Goal: Task Accomplishment & Management: Manage account settings

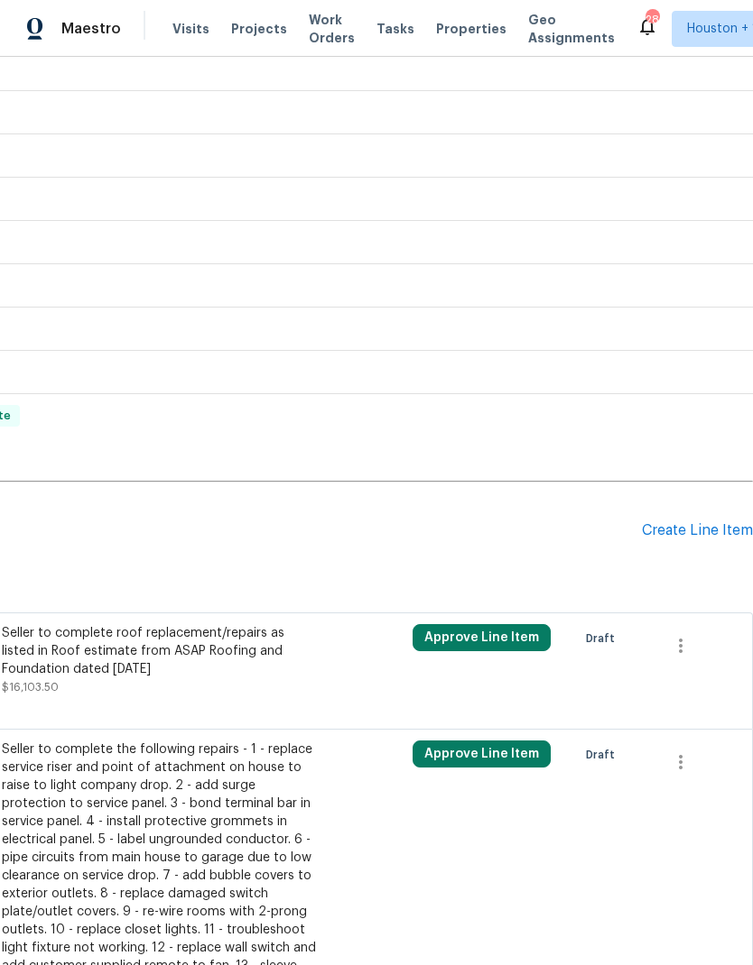
scroll to position [908, 267]
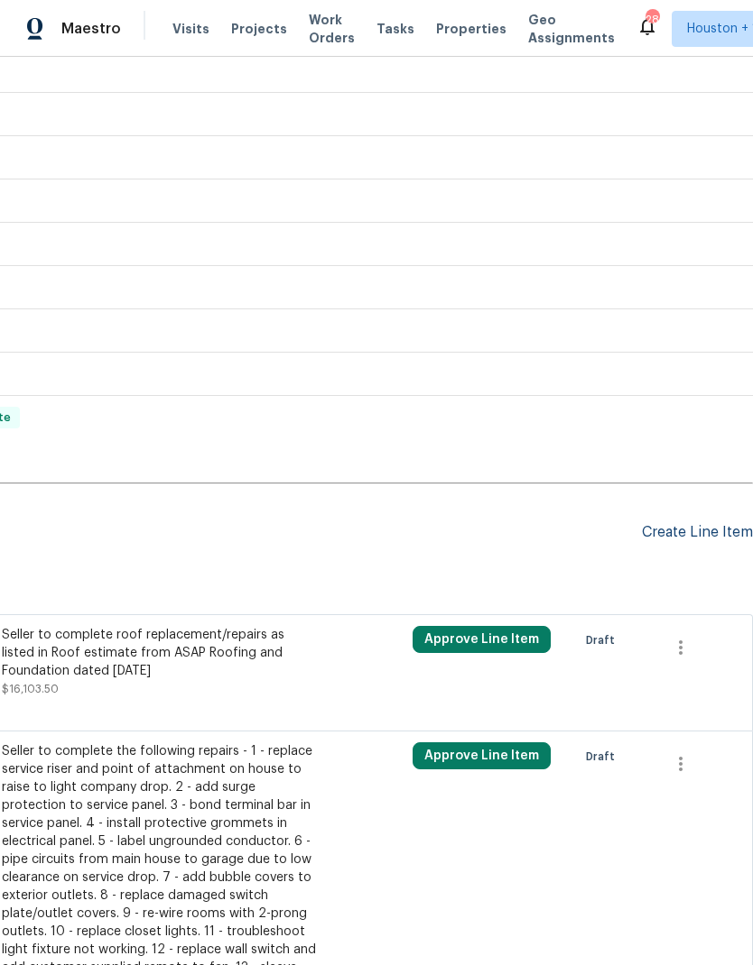
click at [722, 524] on div "Create Line Item" at bounding box center [697, 532] width 111 height 17
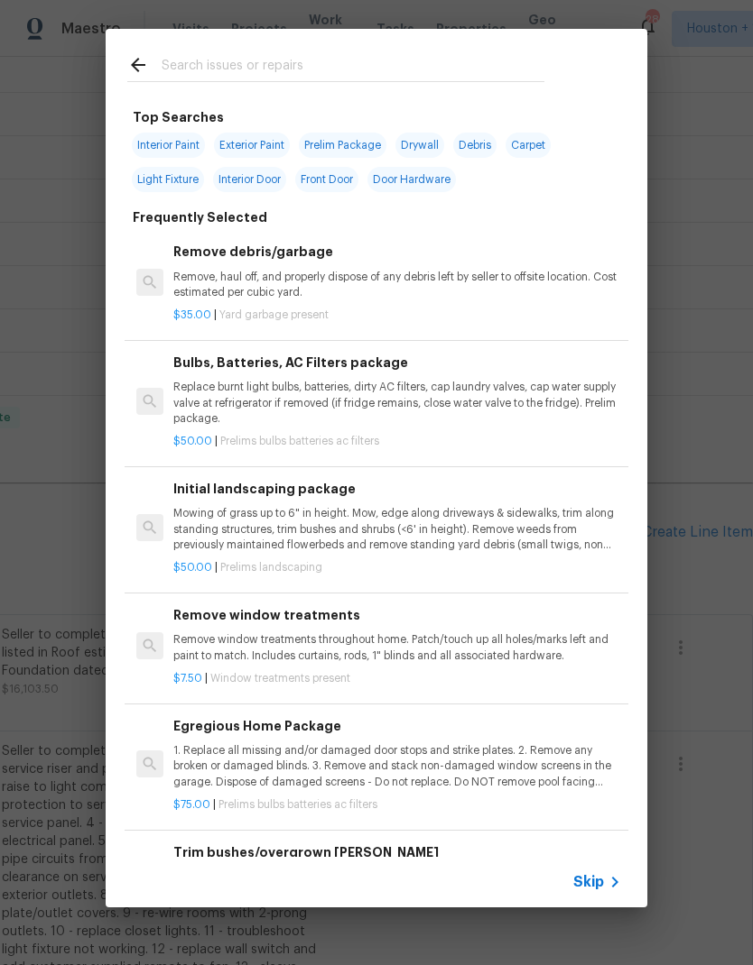
click at [168, 72] on input "text" at bounding box center [353, 67] width 383 height 27
type input "Tree"
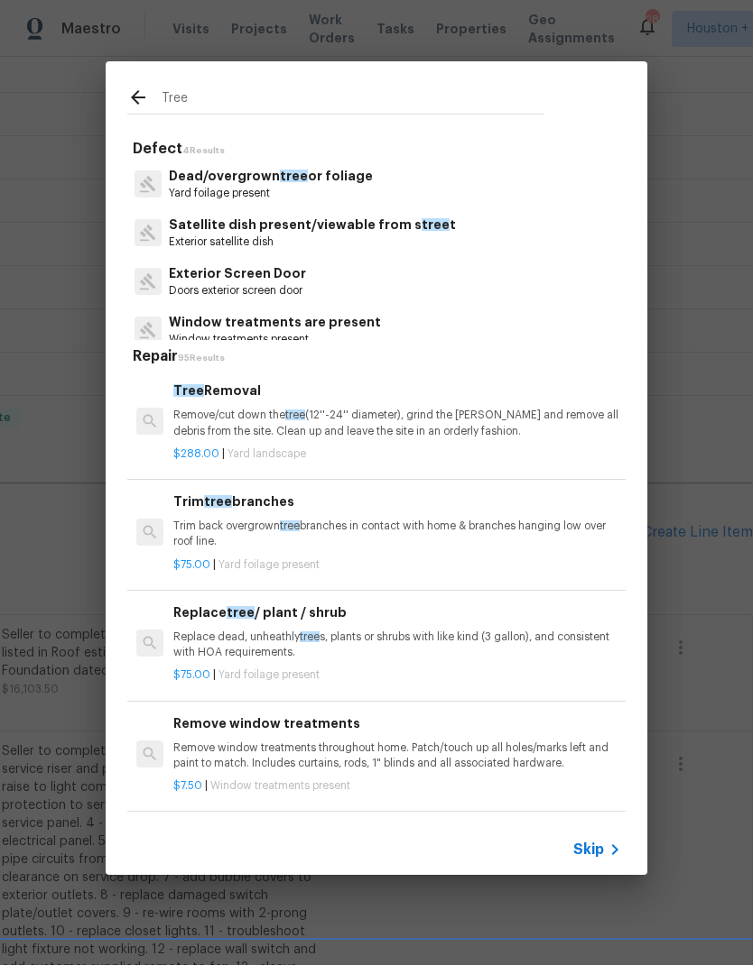
click at [200, 184] on p "Dead/overgrown tree or foliage" at bounding box center [271, 176] width 204 height 19
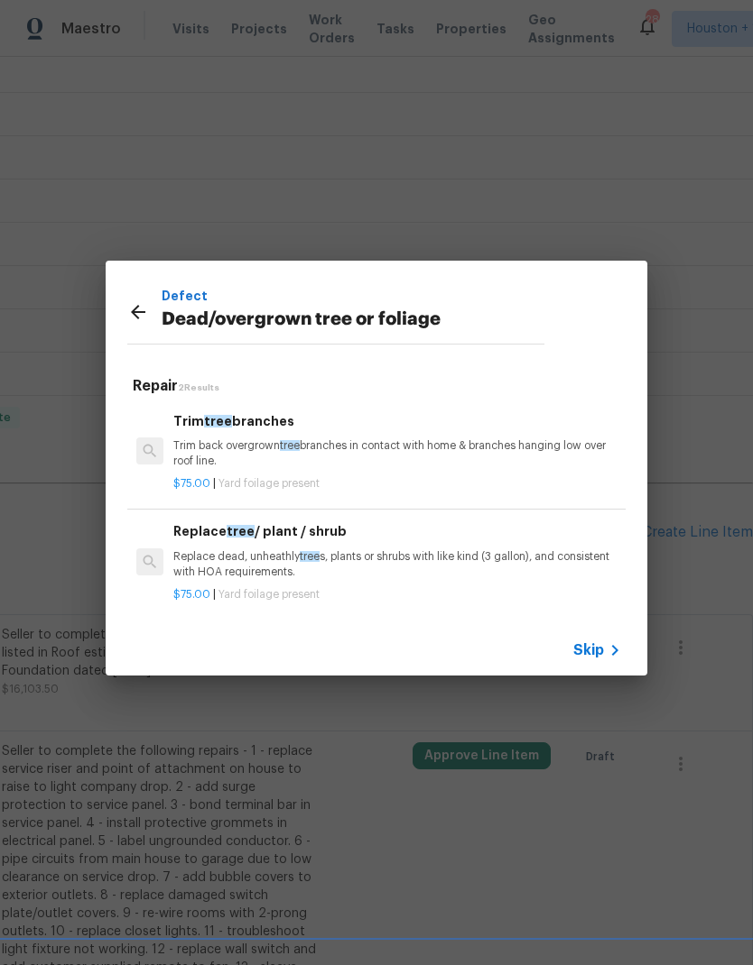
click at [183, 448] on p "Trim back overgrown tree branches in contact with home & branches hanging low o…" at bounding box center [397, 454] width 448 height 31
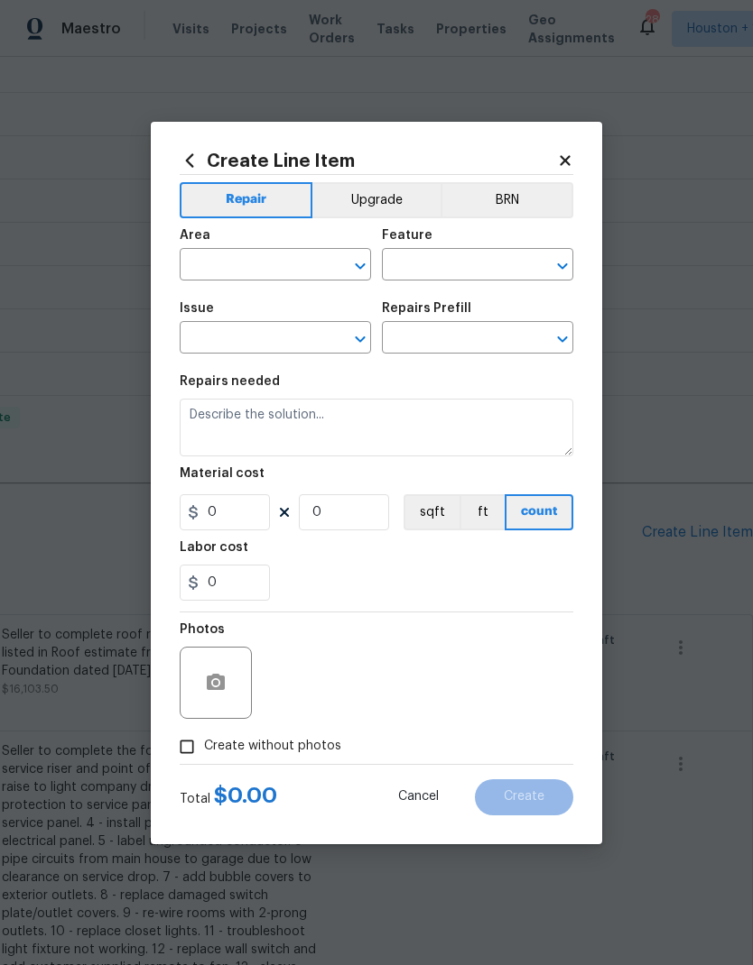
type input "Dead/overgrown tree or foliage"
type input "Trim tree branches $75.00"
type textarea "Trim back overgrown tree branches in contact with home & branches hanging low o…"
type input "75"
type input "1"
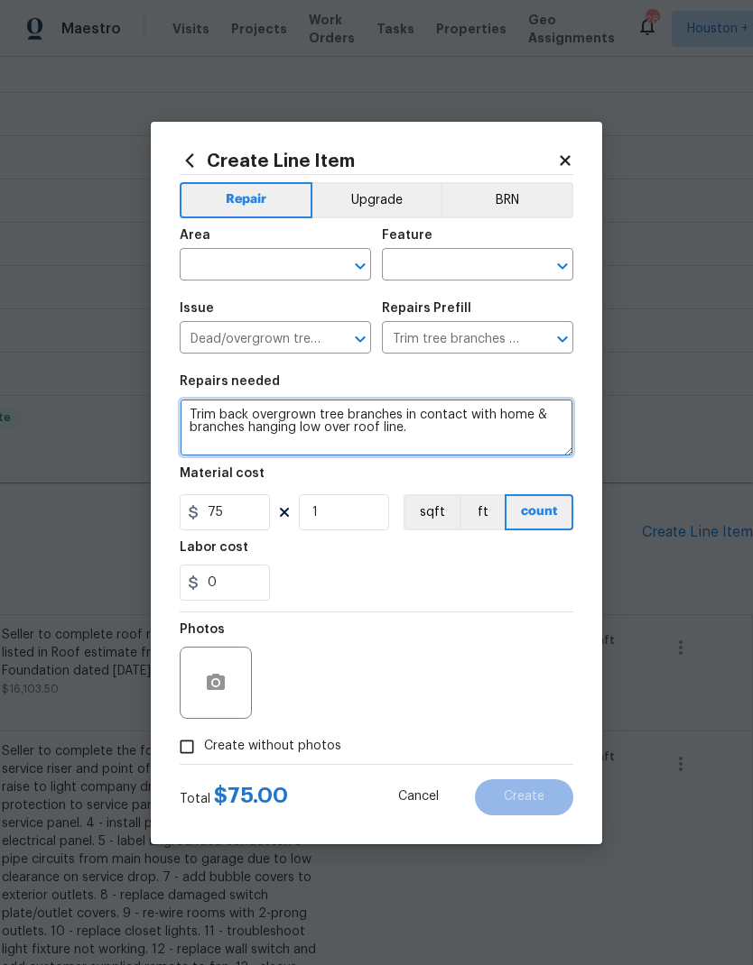
click at [439, 453] on textarea "Trim back overgrown tree branches in contact with home & branches hanging low o…" at bounding box center [376, 428] width 393 height 58
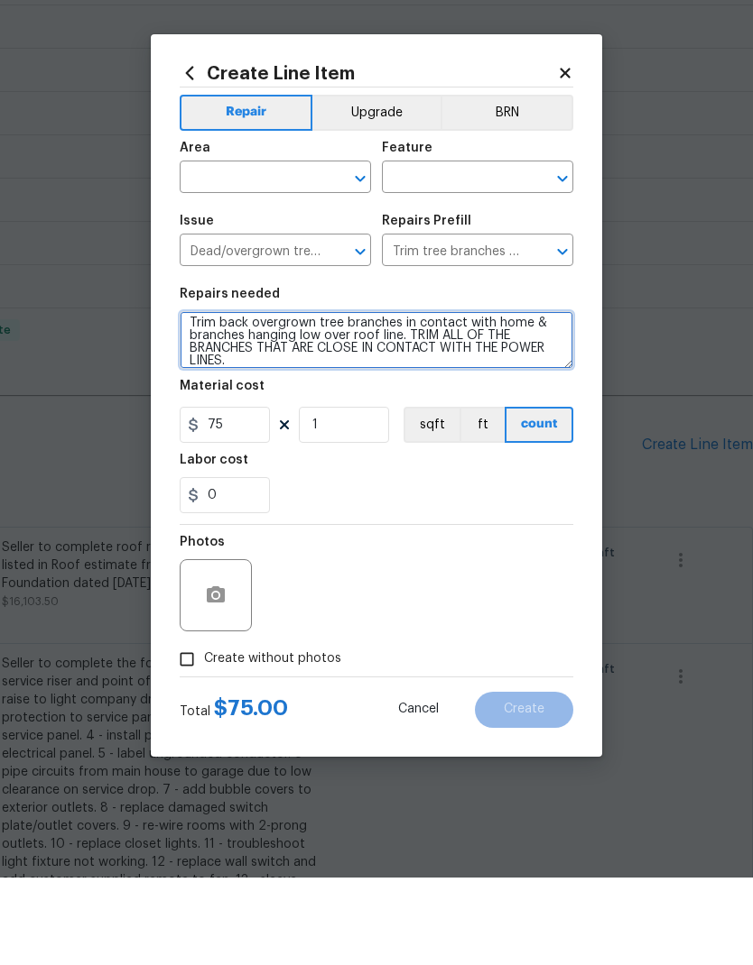
type textarea "Trim back overgrown tree branches in contact with home & branches hanging low o…"
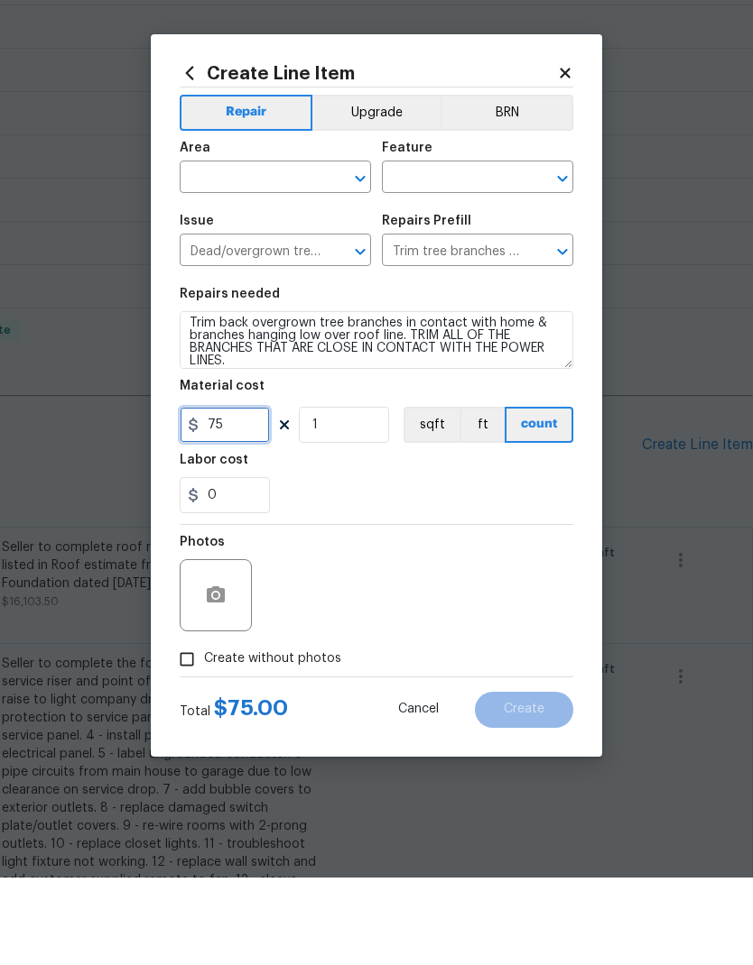
click at [221, 494] on input "75" at bounding box center [225, 512] width 90 height 36
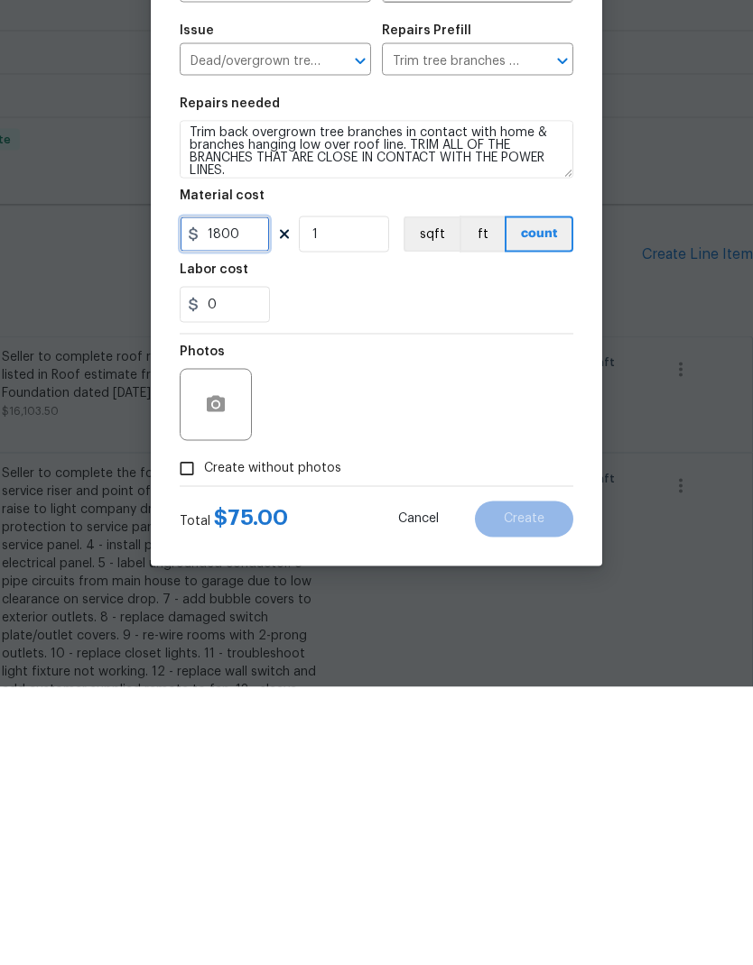
type input "1800"
click at [331, 737] on span "Create without photos" at bounding box center [272, 746] width 137 height 19
click at [204, 730] on input "Create without photos" at bounding box center [187, 747] width 34 height 34
checkbox input "true"
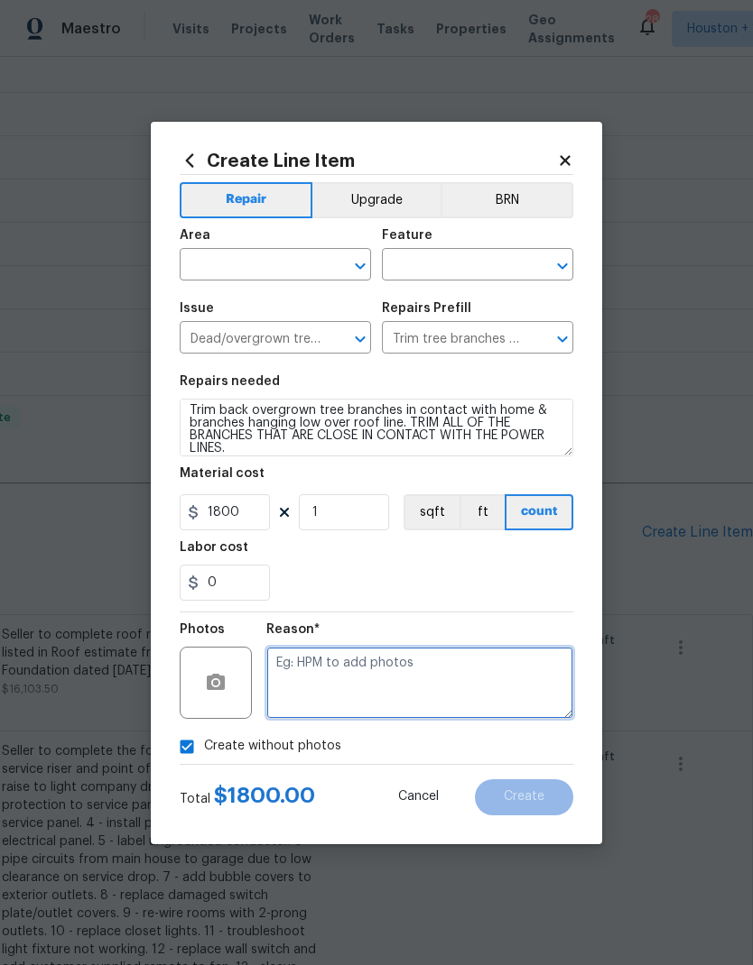
click at [434, 673] on textarea at bounding box center [419, 683] width 307 height 72
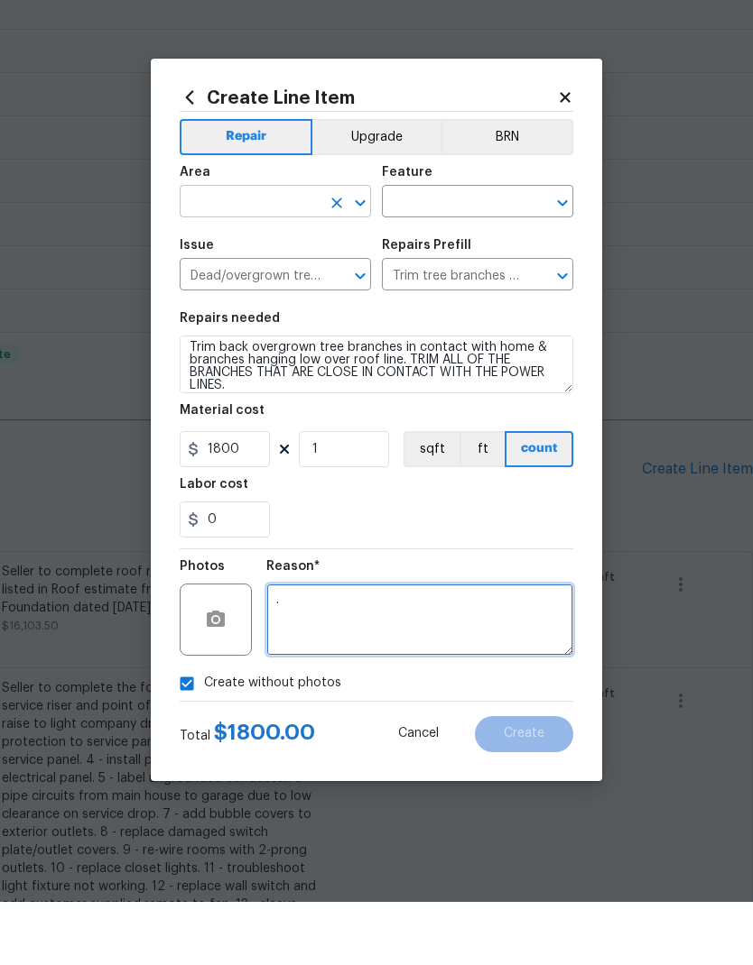
type textarea "."
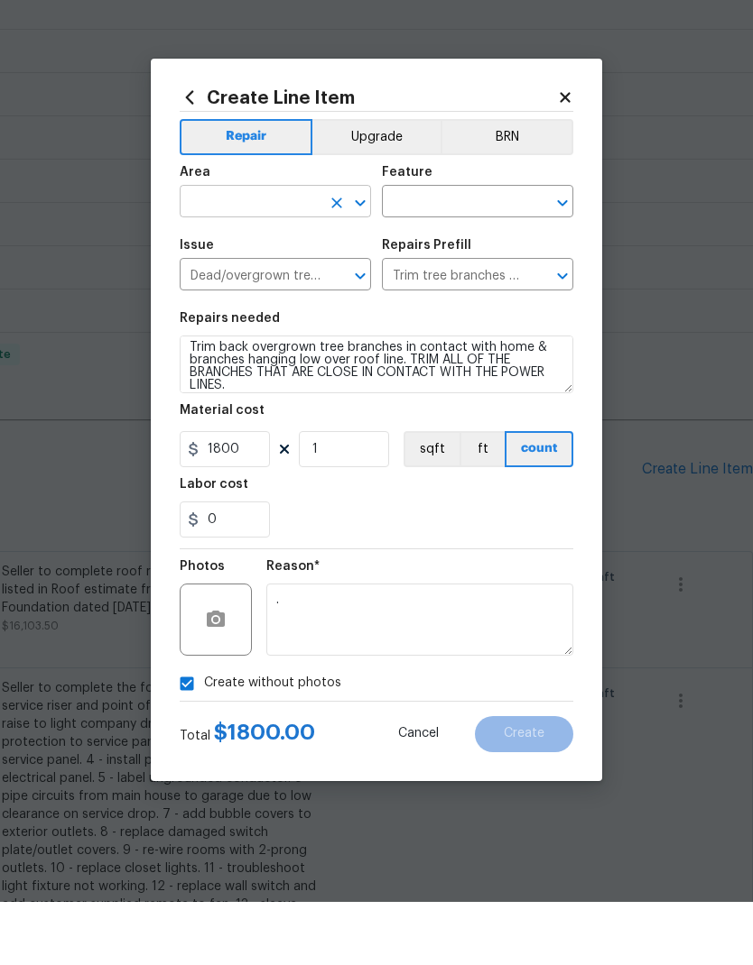
click at [196, 253] on input "text" at bounding box center [250, 267] width 141 height 28
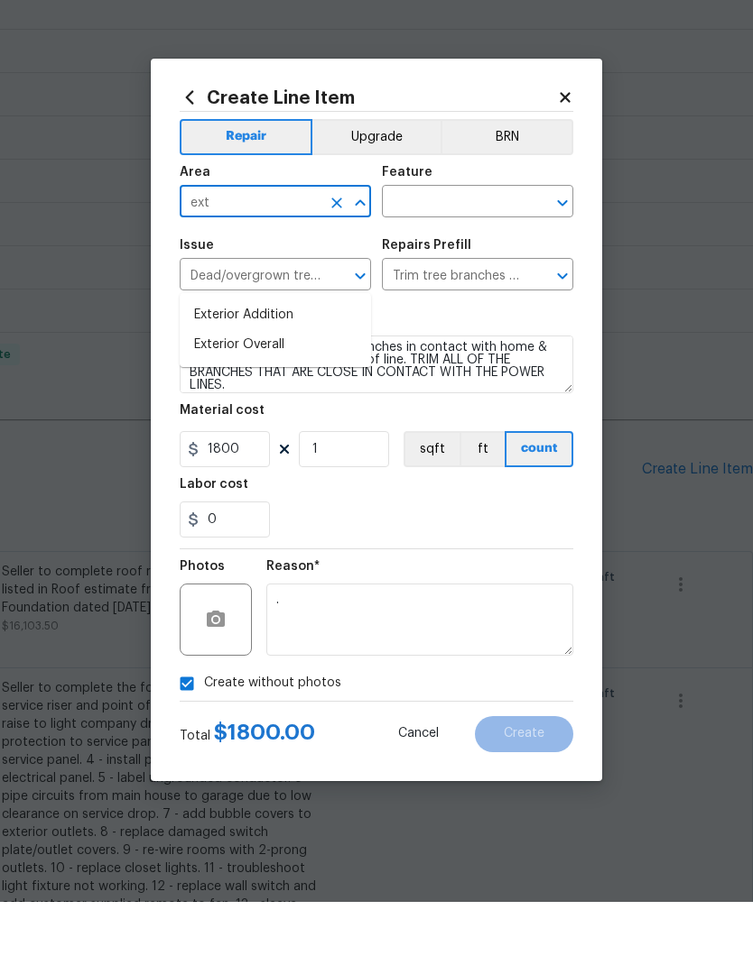
click at [209, 393] on li "Exterior Overall" at bounding box center [275, 408] width 191 height 30
type input "Exterior Overall"
click at [483, 253] on input "text" at bounding box center [452, 267] width 141 height 28
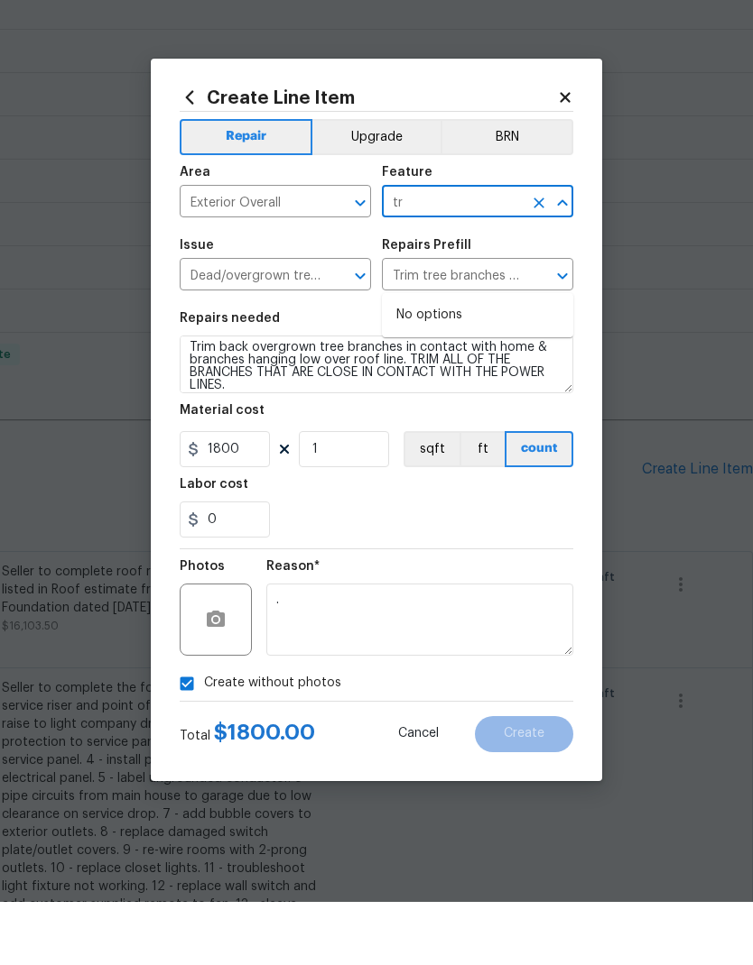
type input "t"
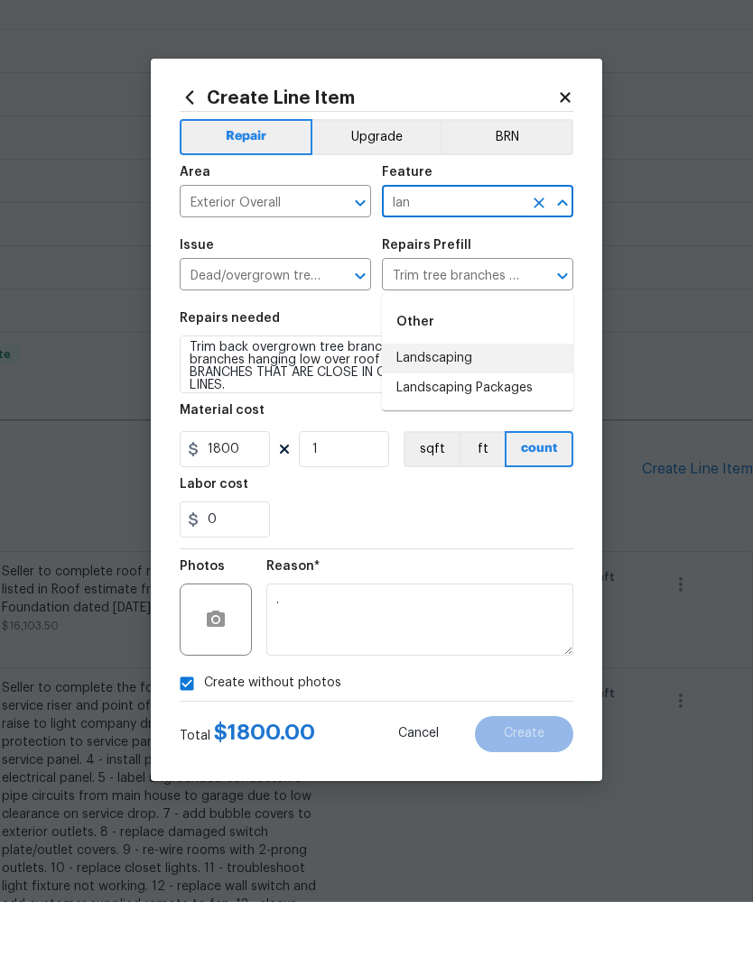
click at [494, 407] on li "Landscaping" at bounding box center [477, 422] width 191 height 30
type input "Landscaping"
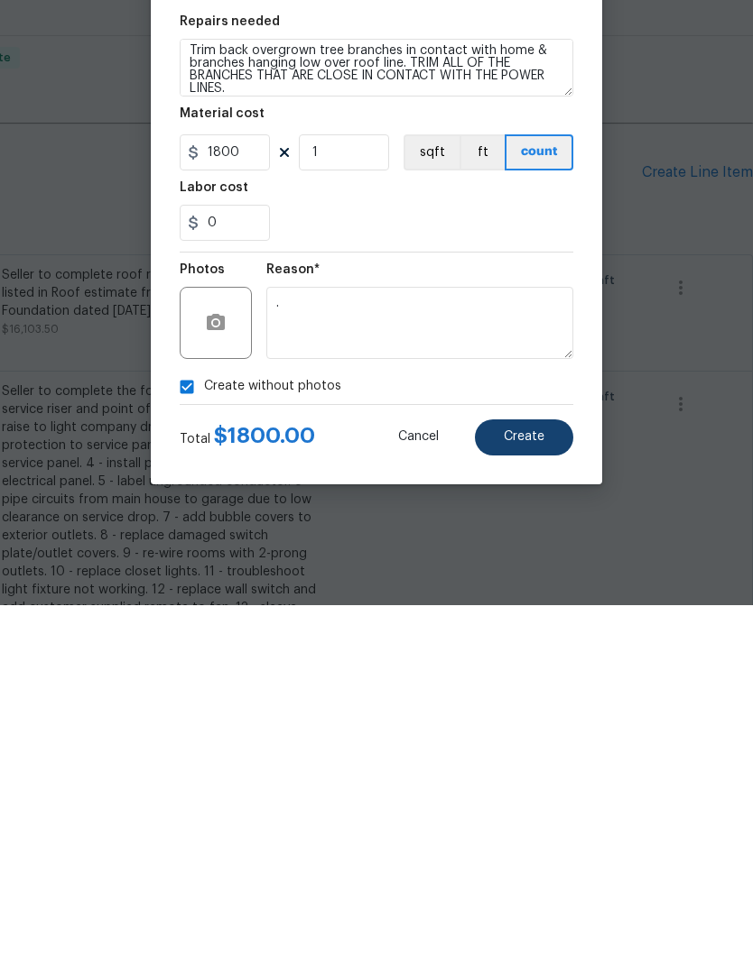
click at [543, 790] on span "Create" at bounding box center [523, 797] width 41 height 14
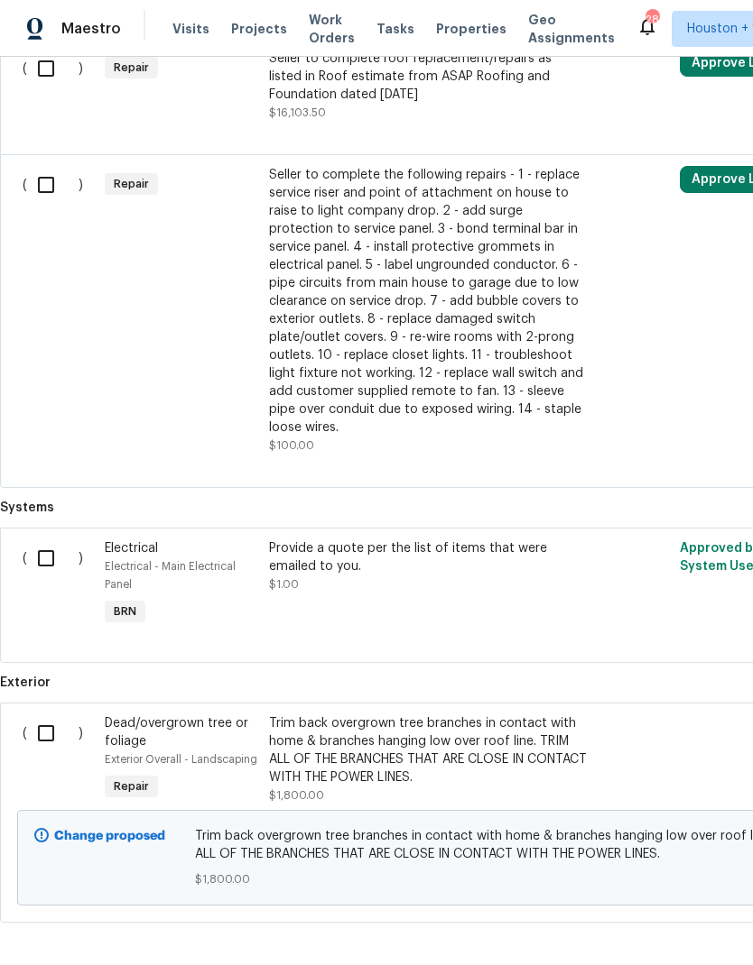
scroll to position [1482, 0]
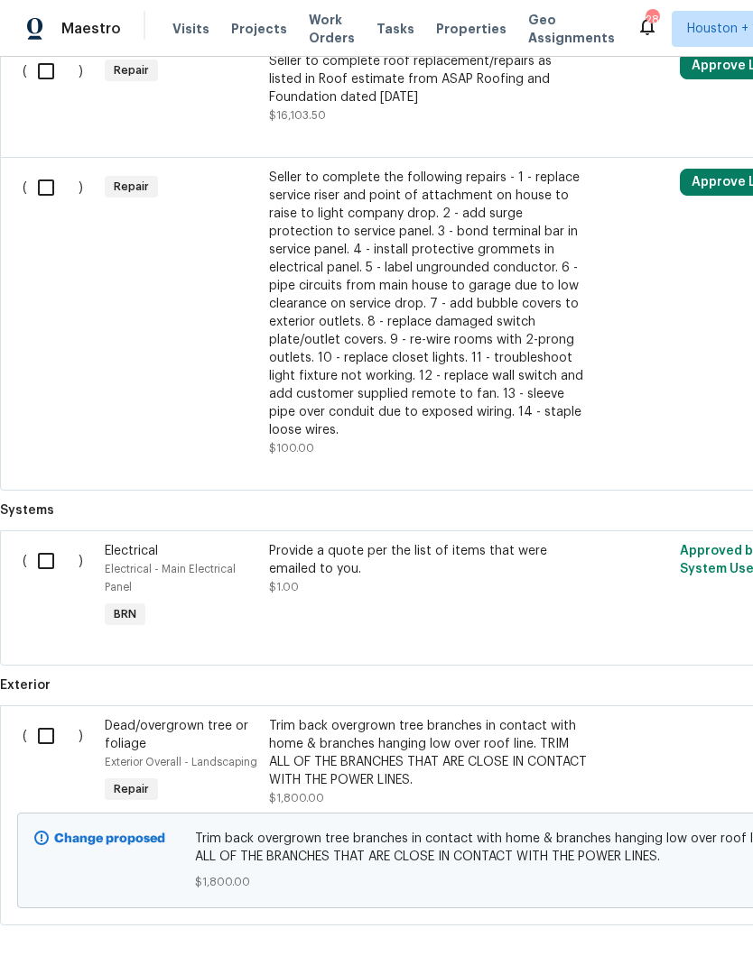
click at [47, 717] on input "checkbox" at bounding box center [52, 736] width 51 height 38
checkbox input "true"
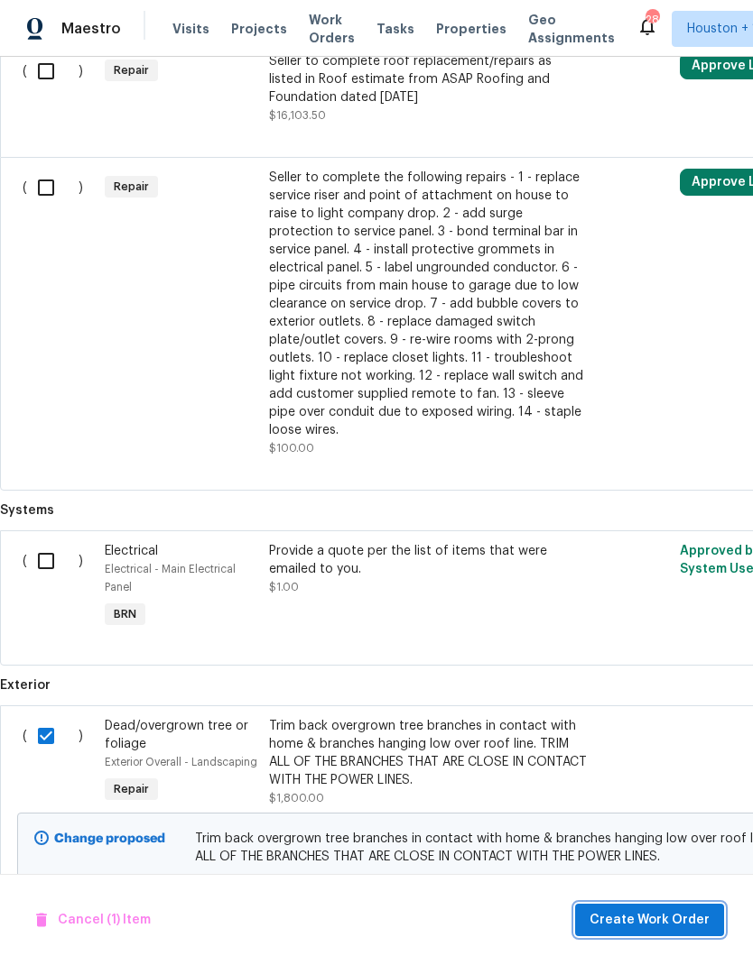
click at [671, 929] on span "Create Work Order" at bounding box center [649, 921] width 120 height 23
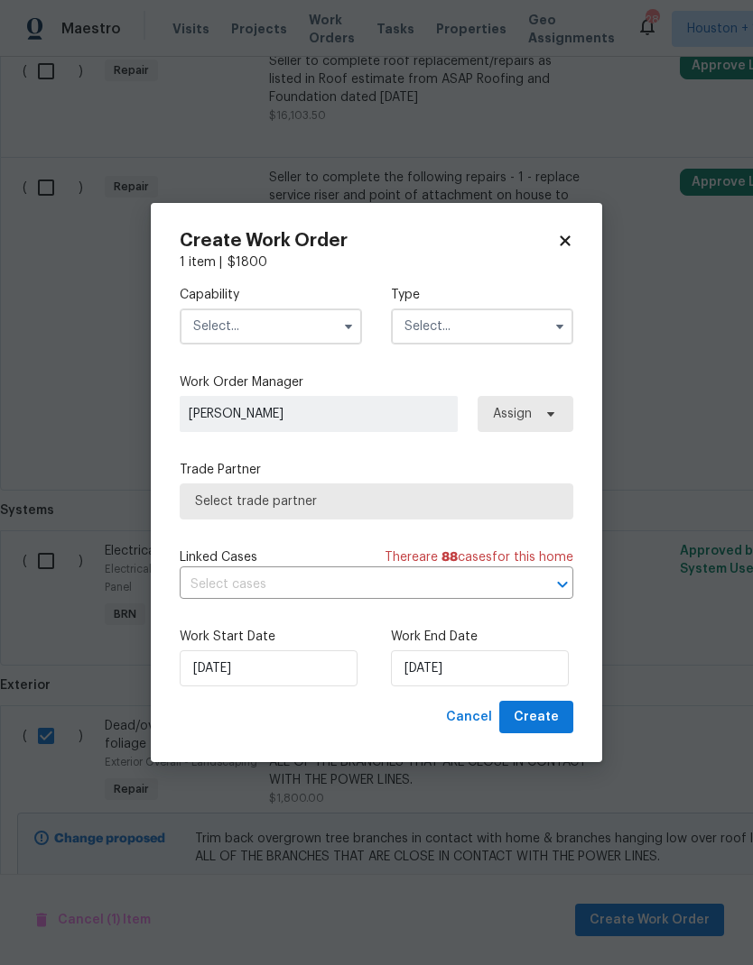
click at [202, 325] on input "text" at bounding box center [271, 327] width 182 height 36
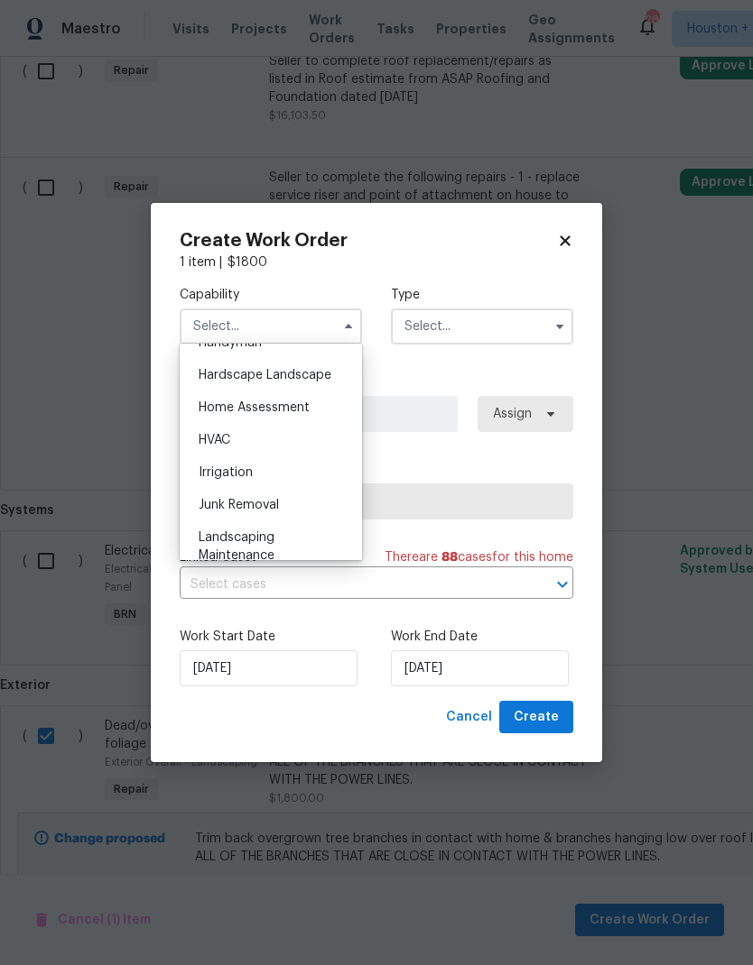
scroll to position [1012, 0]
click at [206, 369] on div "Hardscape Landscape" at bounding box center [270, 377] width 173 height 32
type input "Hardscape Landscape"
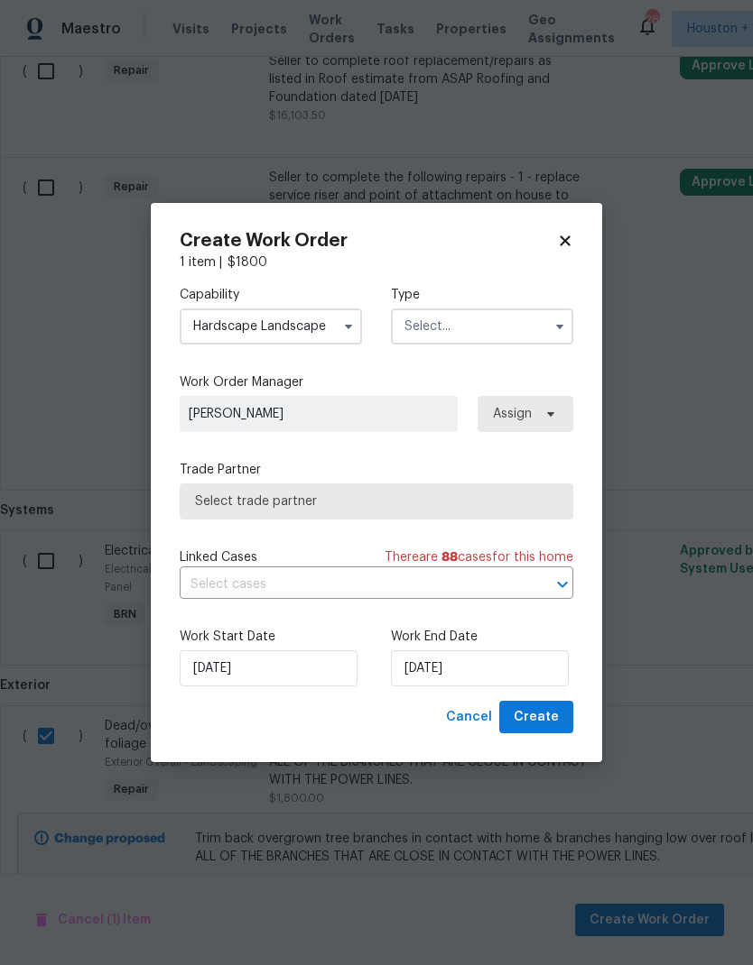
click at [522, 331] on input "text" at bounding box center [482, 327] width 182 height 36
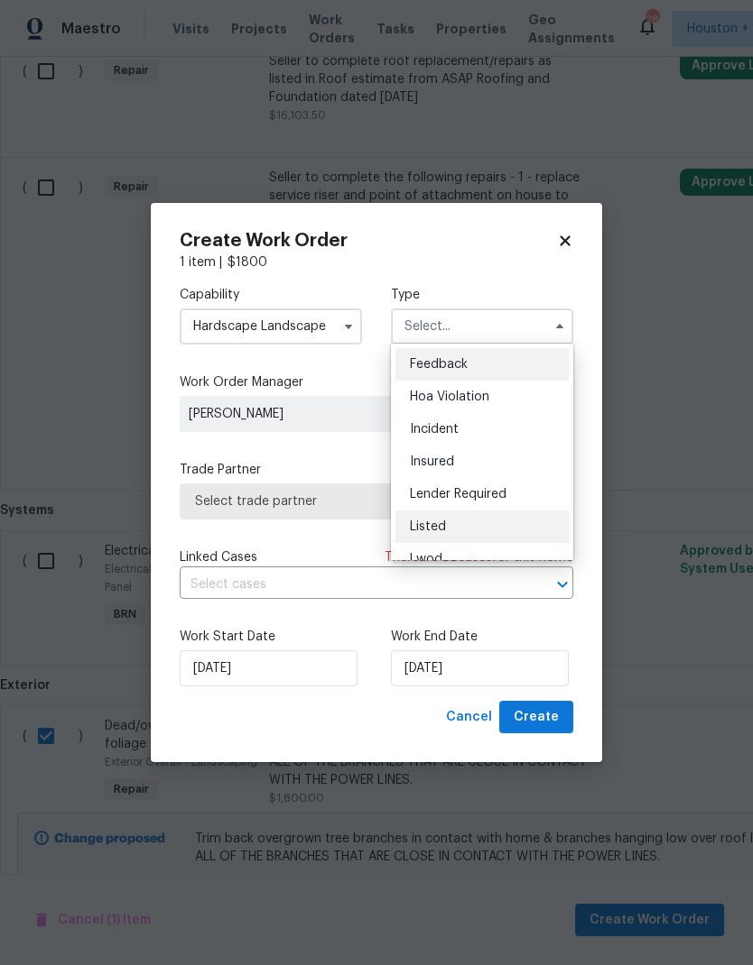
click at [540, 525] on div "Listed" at bounding box center [481, 527] width 173 height 32
type input "Listed"
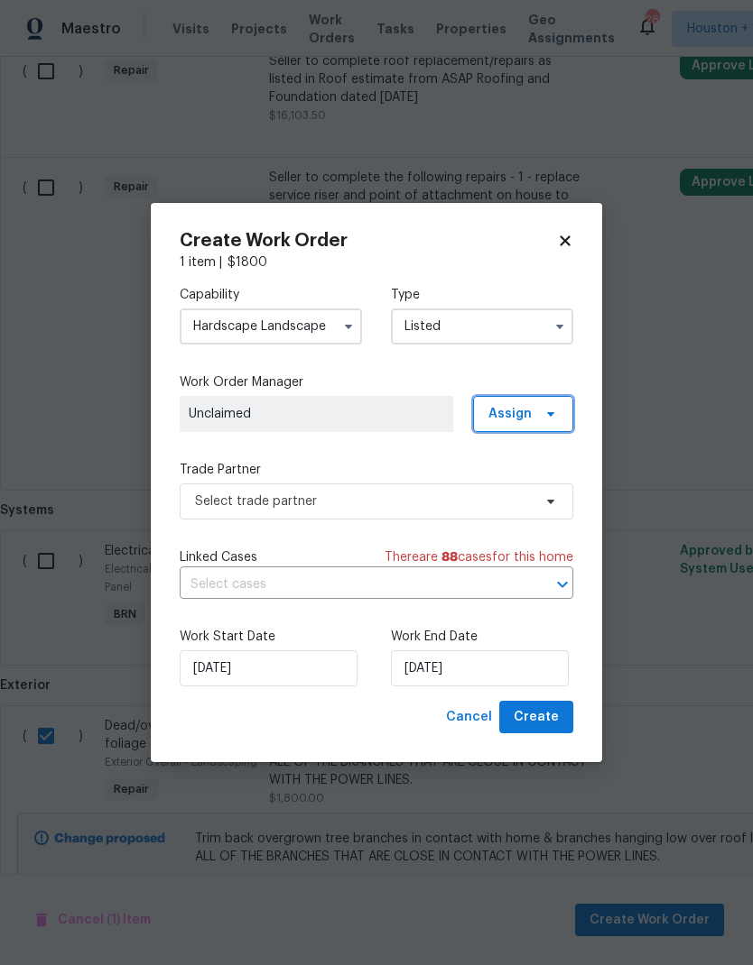
click at [542, 414] on span at bounding box center [548, 414] width 20 height 14
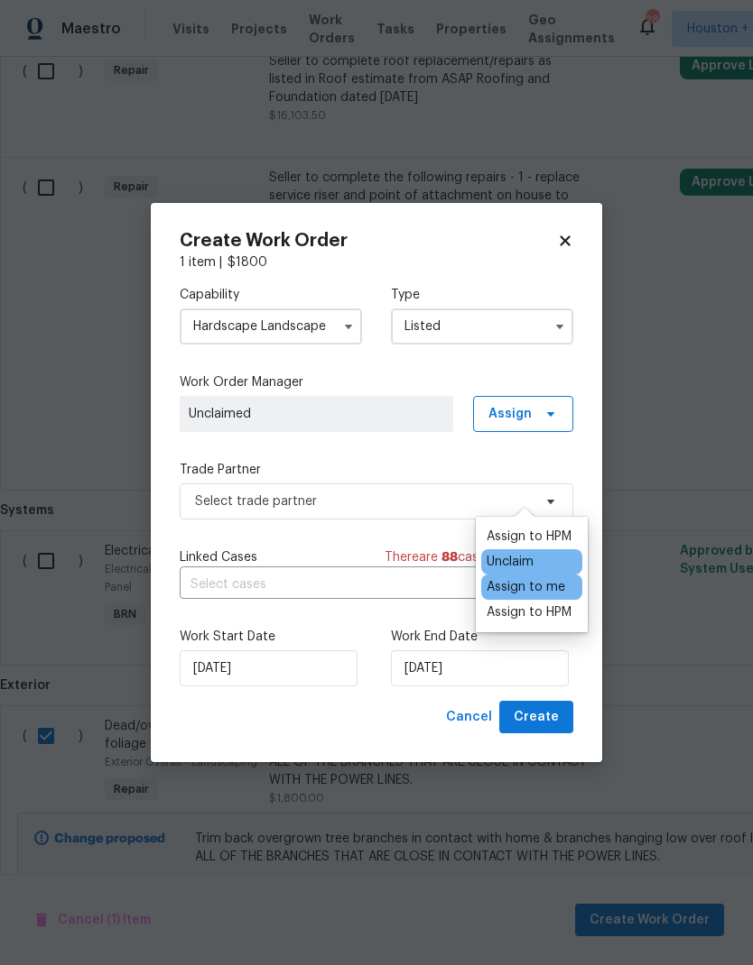
click at [563, 578] on div "Assign to me" at bounding box center [525, 587] width 78 height 18
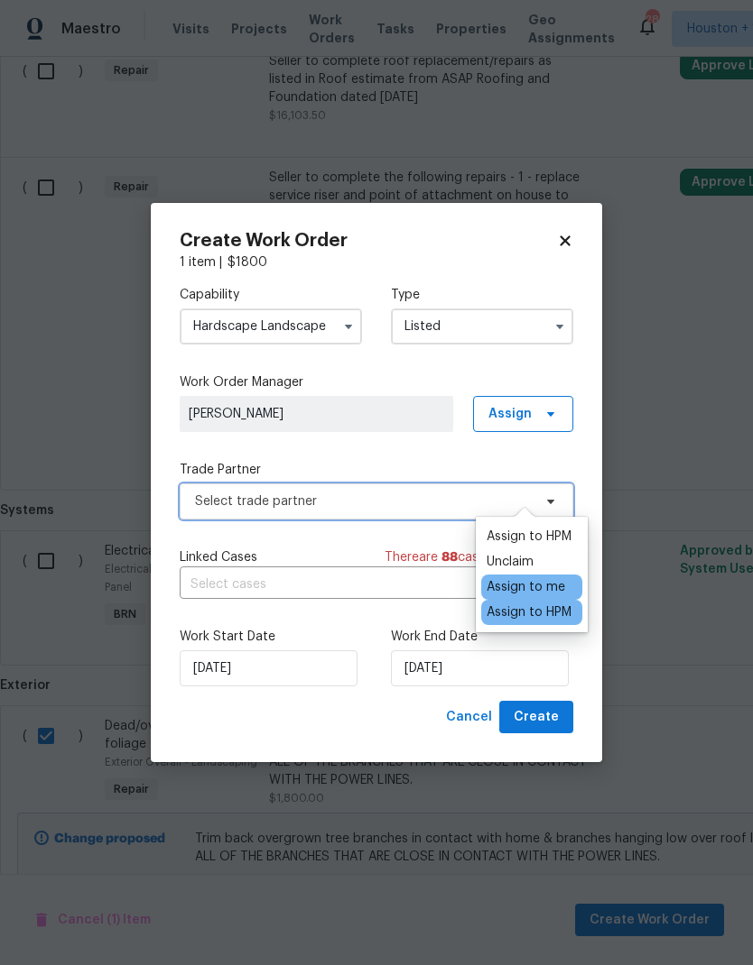
click at [421, 493] on span "Select trade partner" at bounding box center [363, 502] width 337 height 18
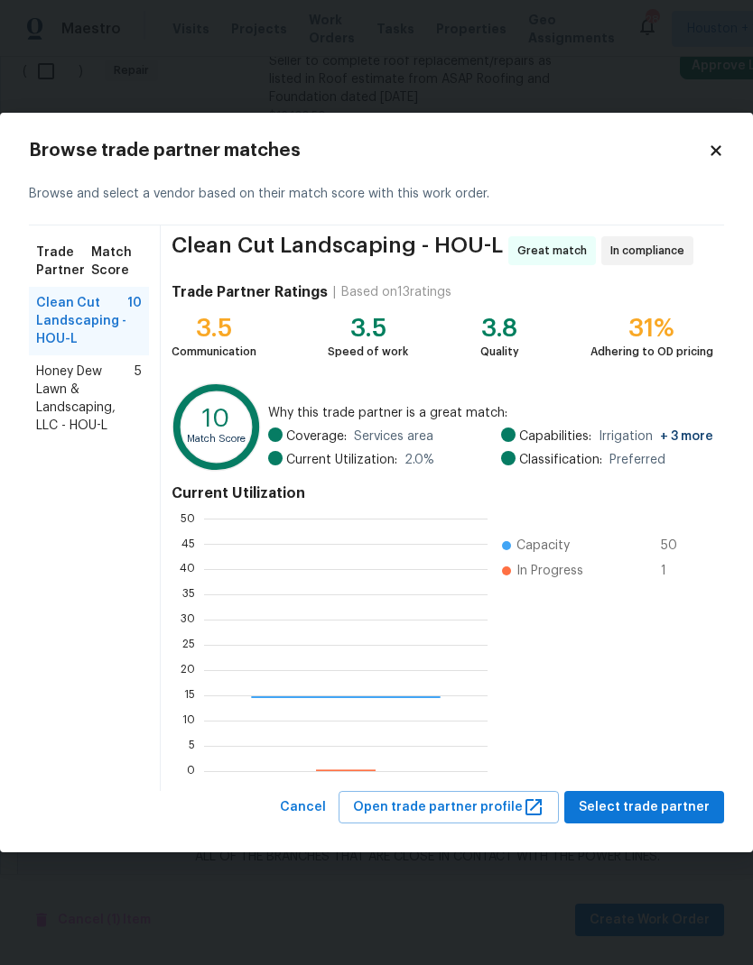
scroll to position [253, 283]
click at [669, 804] on span "Select trade partner" at bounding box center [643, 808] width 131 height 23
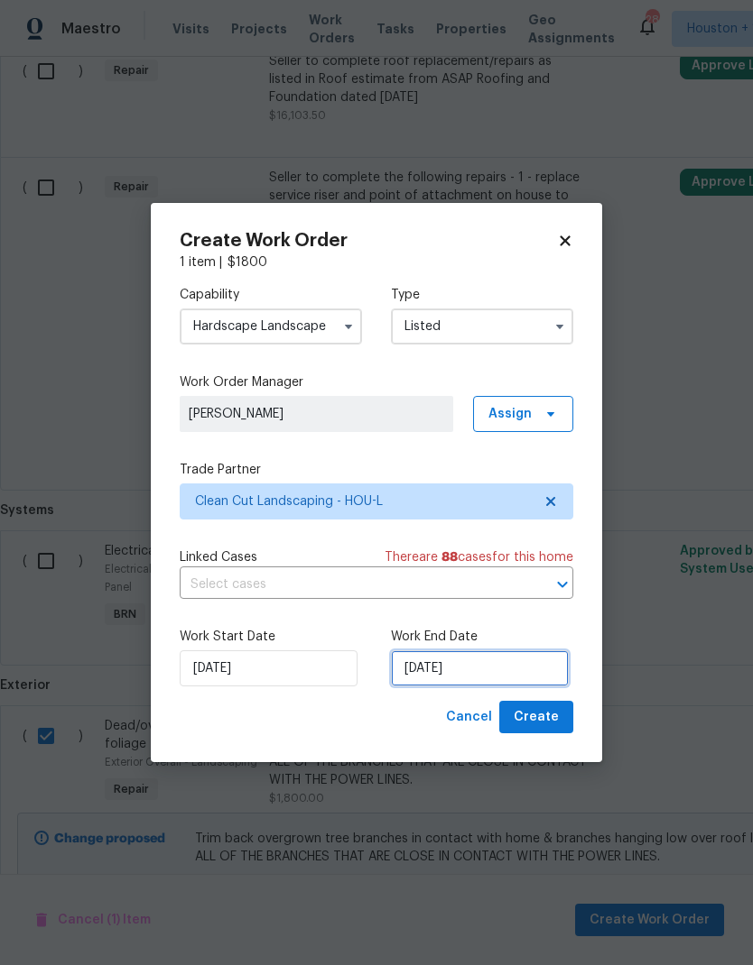
click at [526, 664] on input "[DATE]" at bounding box center [480, 669] width 178 height 36
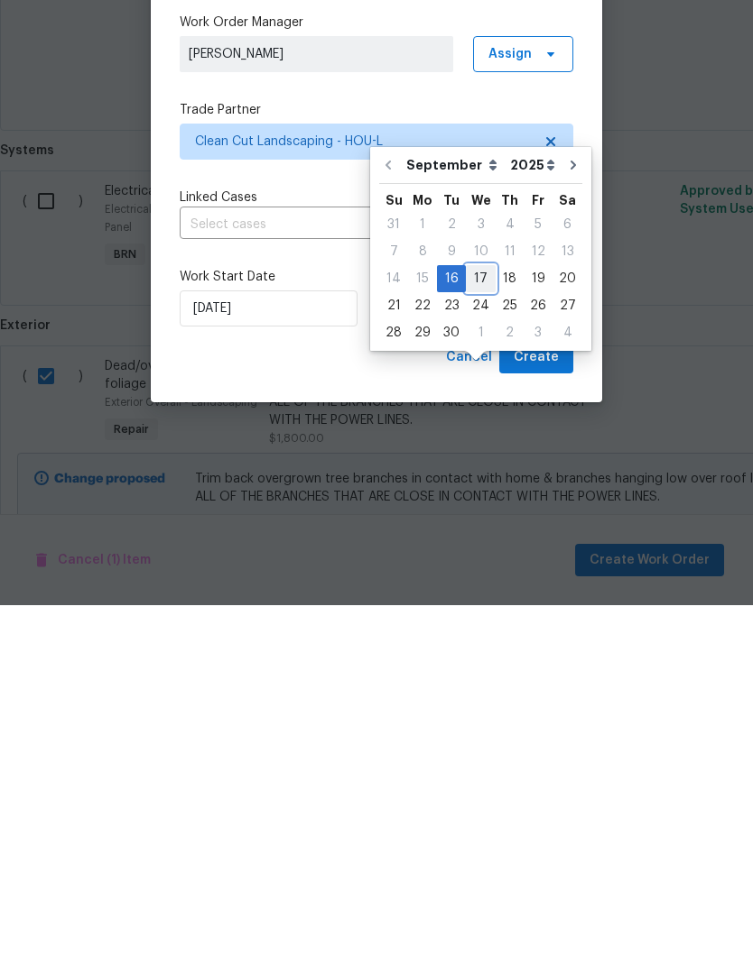
click at [482, 626] on div "17" at bounding box center [481, 638] width 30 height 25
type input "[DATE]"
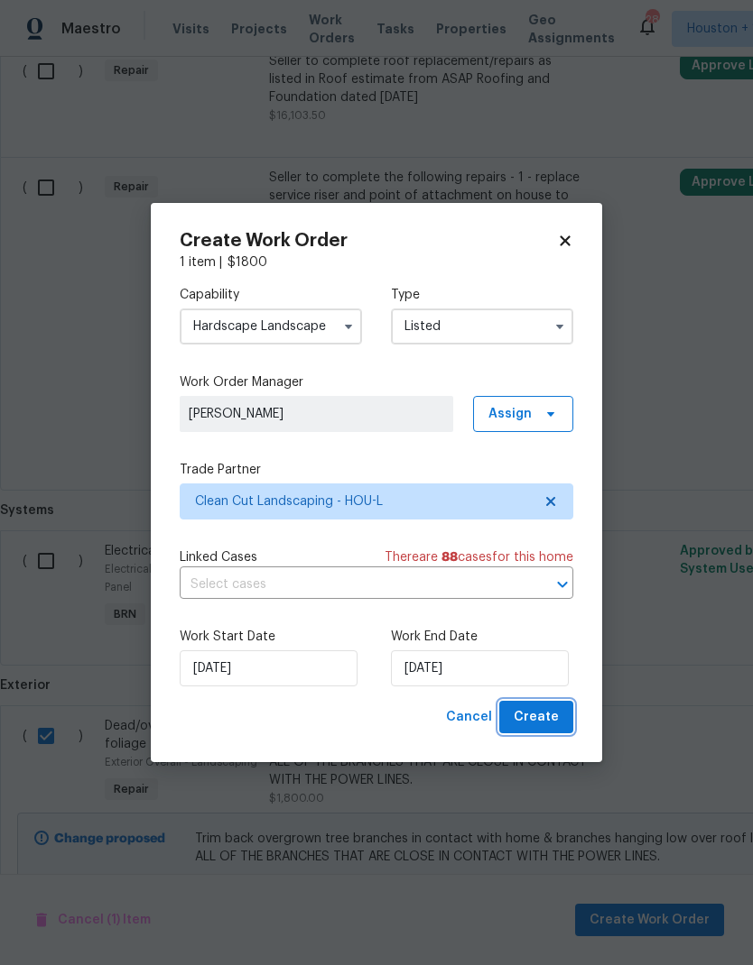
click at [544, 721] on span "Create" at bounding box center [535, 717] width 45 height 23
checkbox input "false"
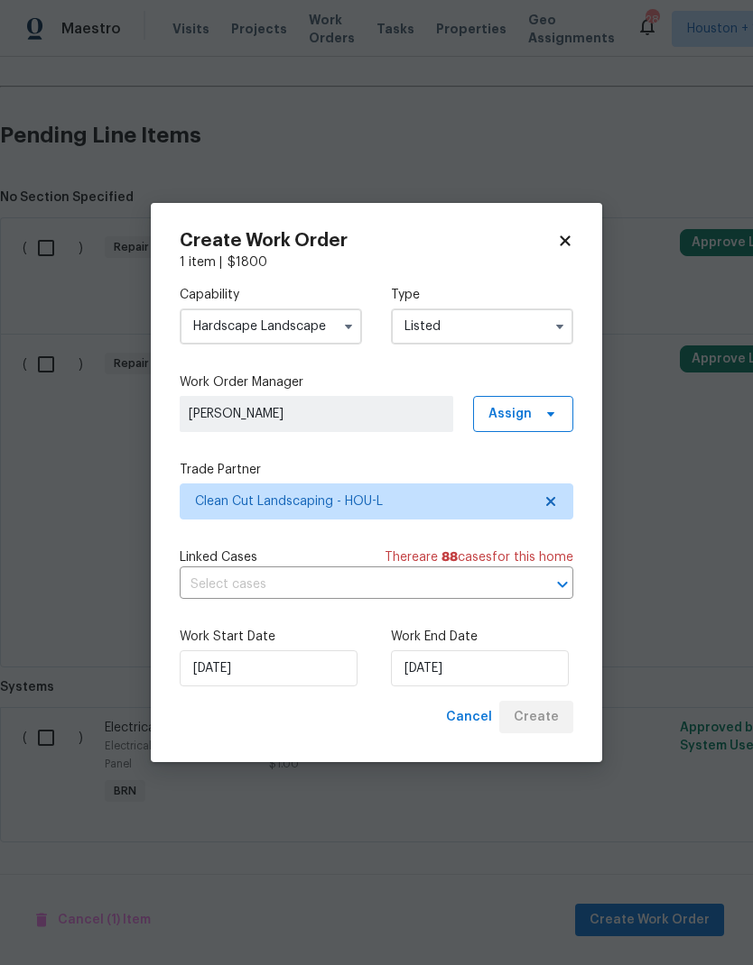
scroll to position [1287, 0]
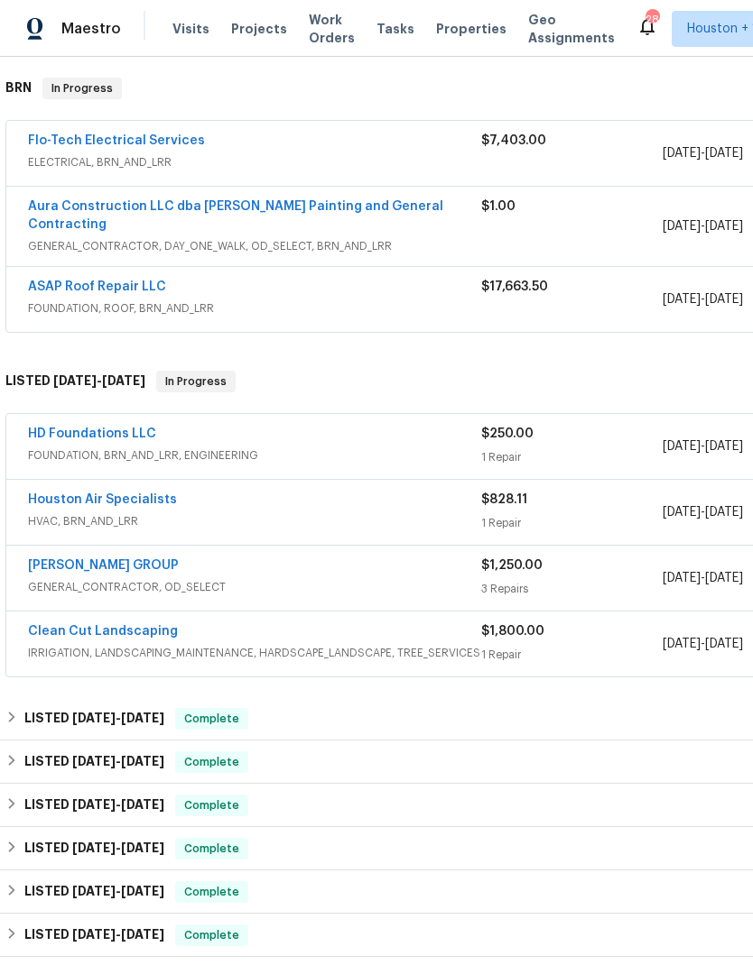
scroll to position [282, 0]
click at [53, 428] on link "HD Foundations LLC" at bounding box center [92, 434] width 128 height 13
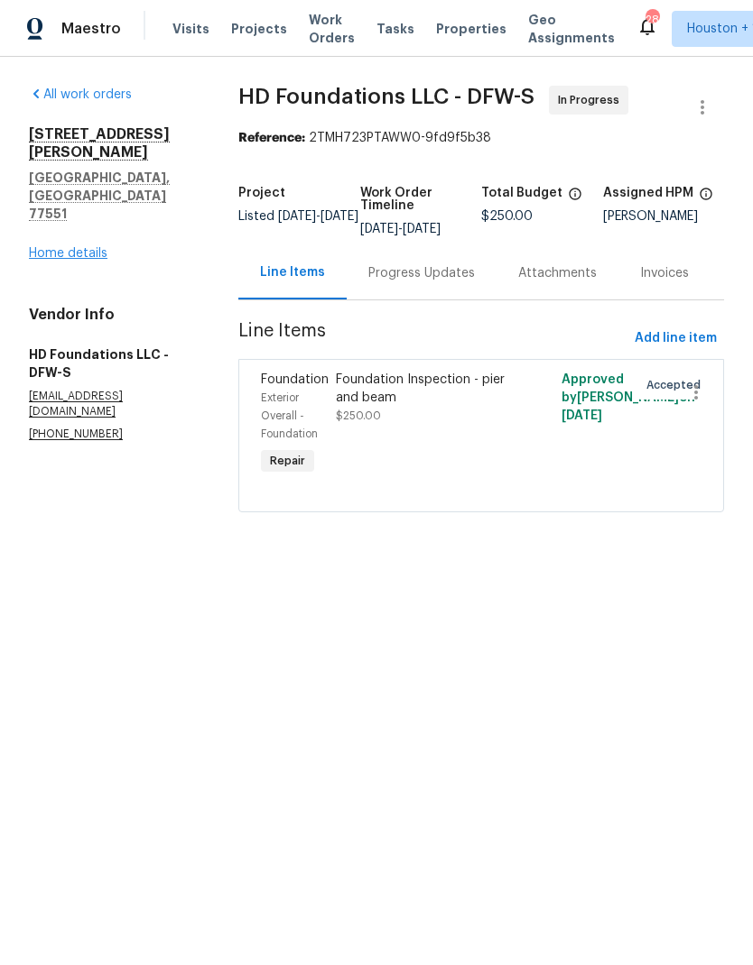
click at [31, 247] on link "Home details" at bounding box center [68, 253] width 78 height 13
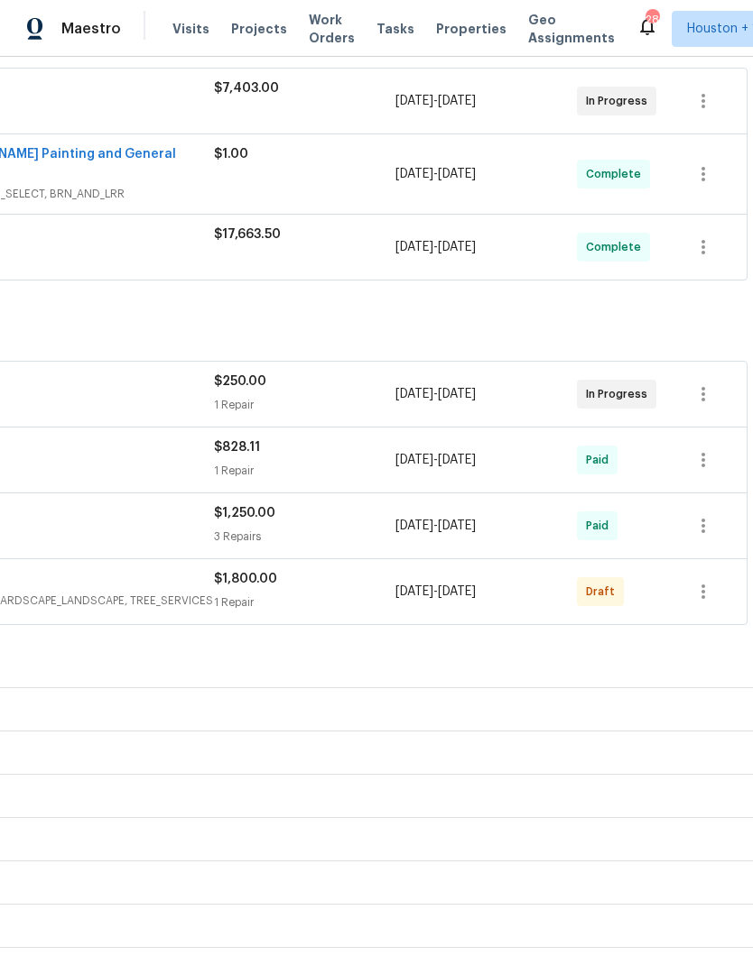
scroll to position [334, 267]
click at [707, 584] on icon "button" at bounding box center [703, 593] width 22 height 22
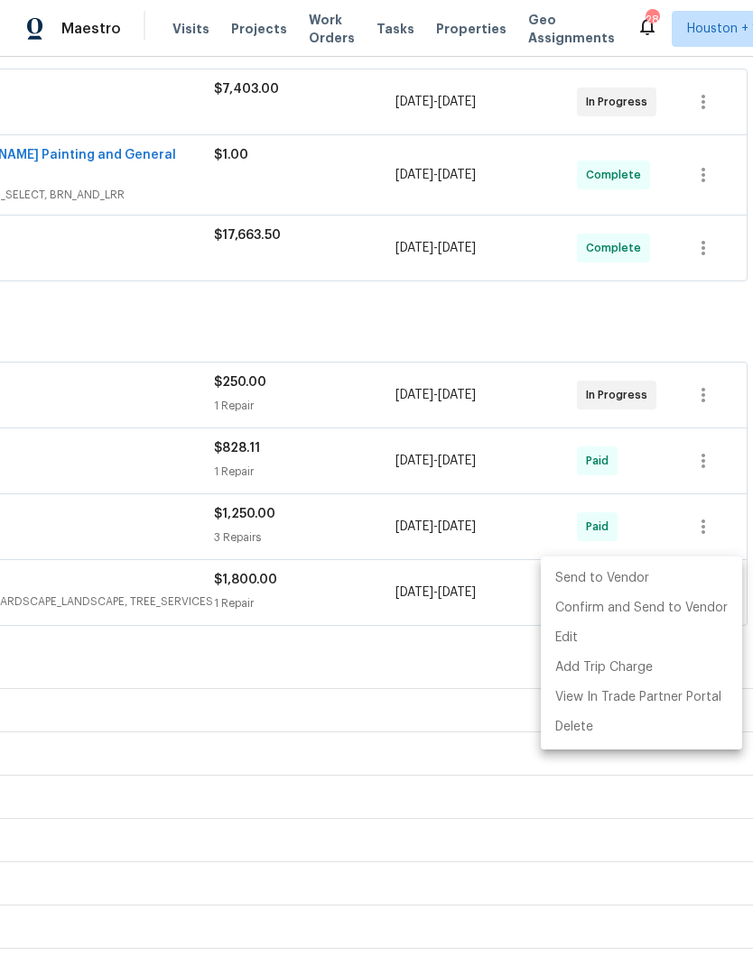
click at [629, 578] on li "Send to Vendor" at bounding box center [640, 579] width 201 height 30
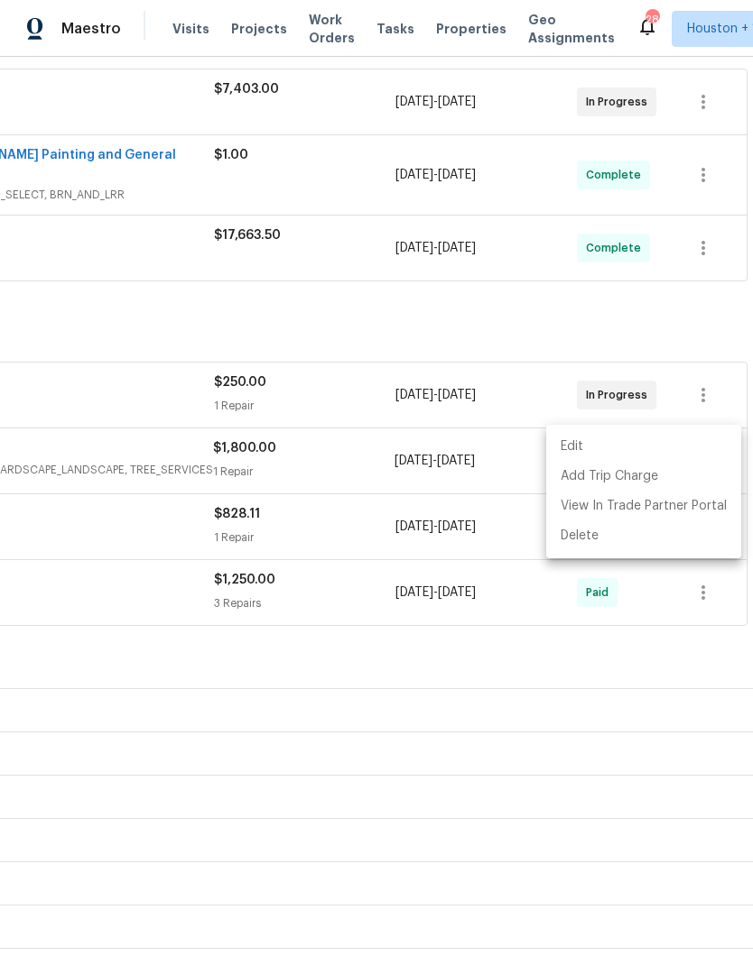
click at [465, 707] on div at bounding box center [376, 482] width 753 height 965
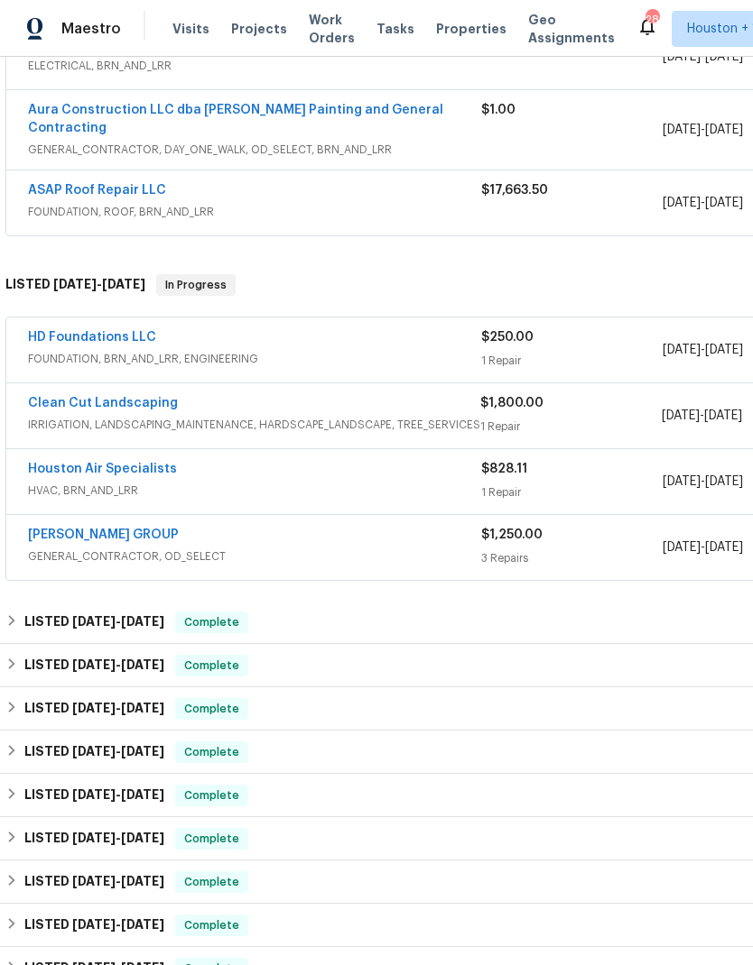
scroll to position [379, 0]
click at [42, 397] on link "Clean Cut Landscaping" at bounding box center [103, 403] width 150 height 13
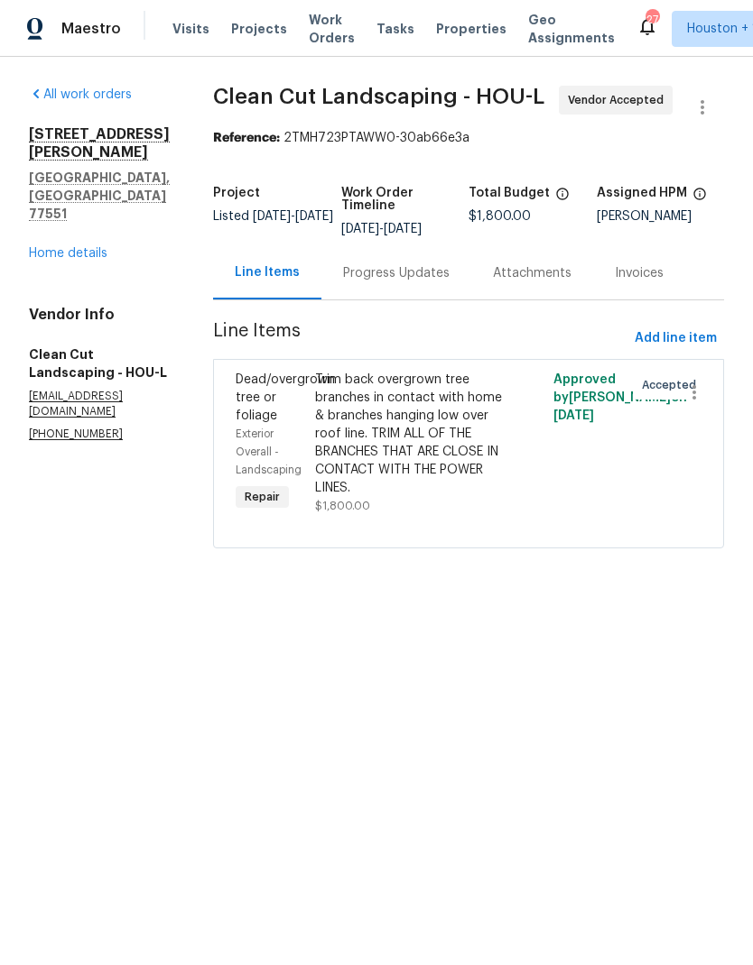
click at [33, 208] on div "All work orders 4802 Sherman Blvd Galveston, TX 77551 Home details Vendor Info …" at bounding box center [99, 264] width 141 height 356
click at [32, 247] on link "Home details" at bounding box center [68, 253] width 78 height 13
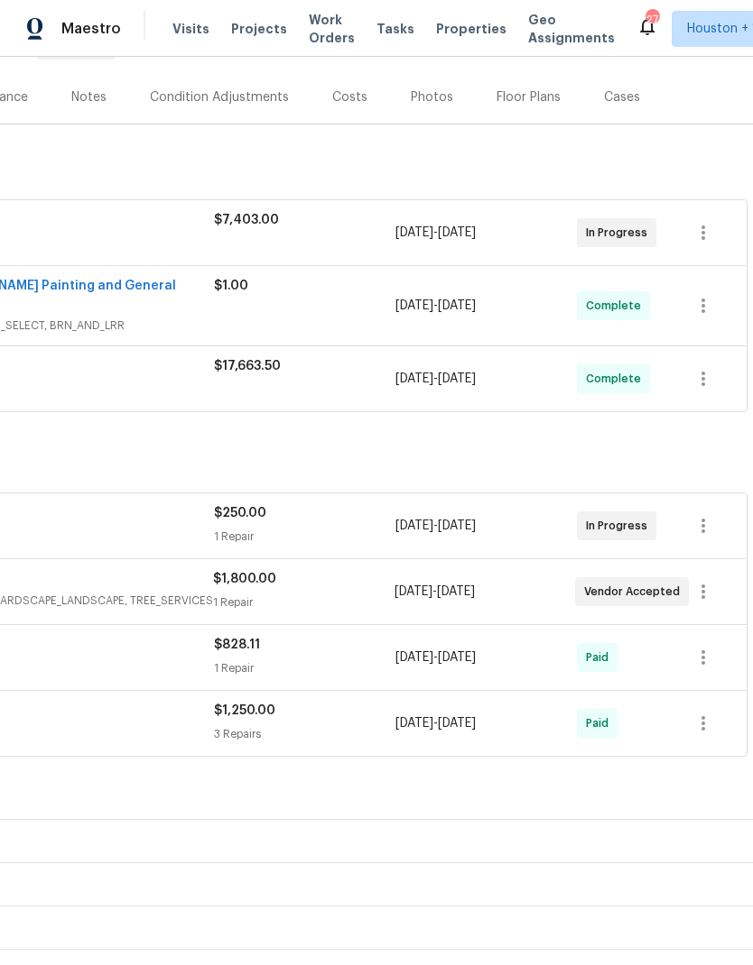
scroll to position [205, 267]
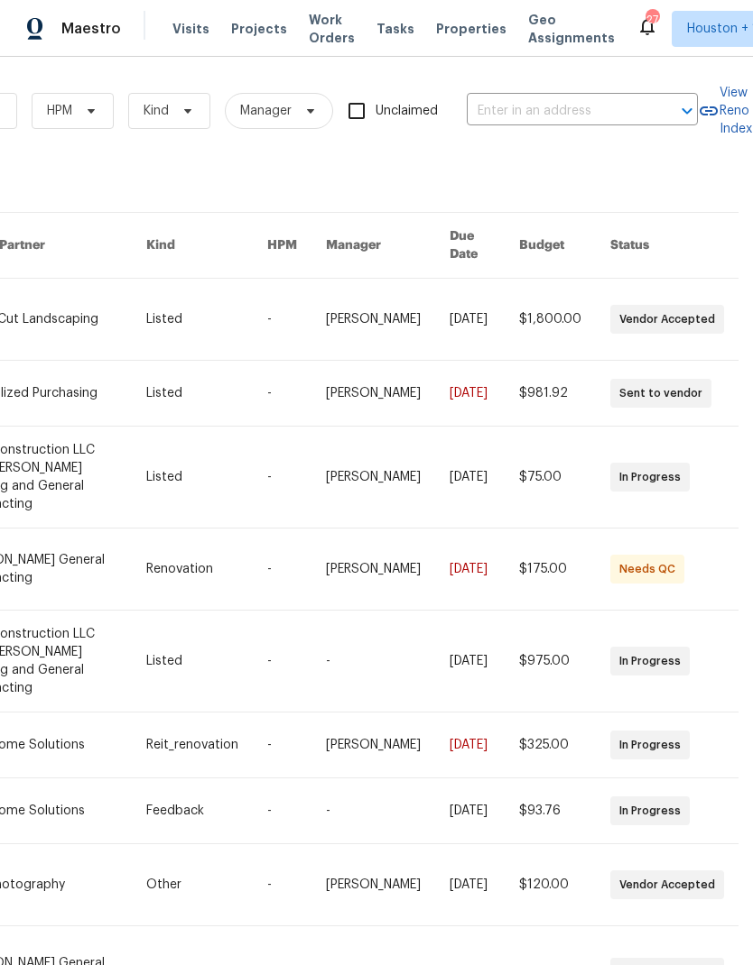
scroll to position [0, 297]
click at [604, 112] on input "text" at bounding box center [556, 111] width 180 height 28
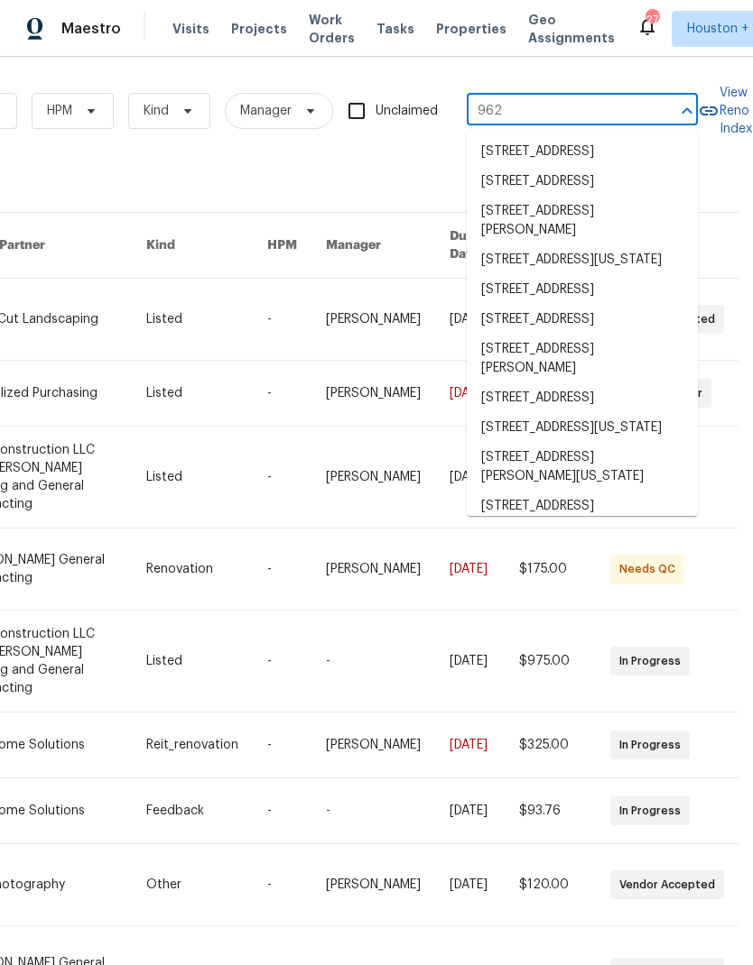
type input "9624"
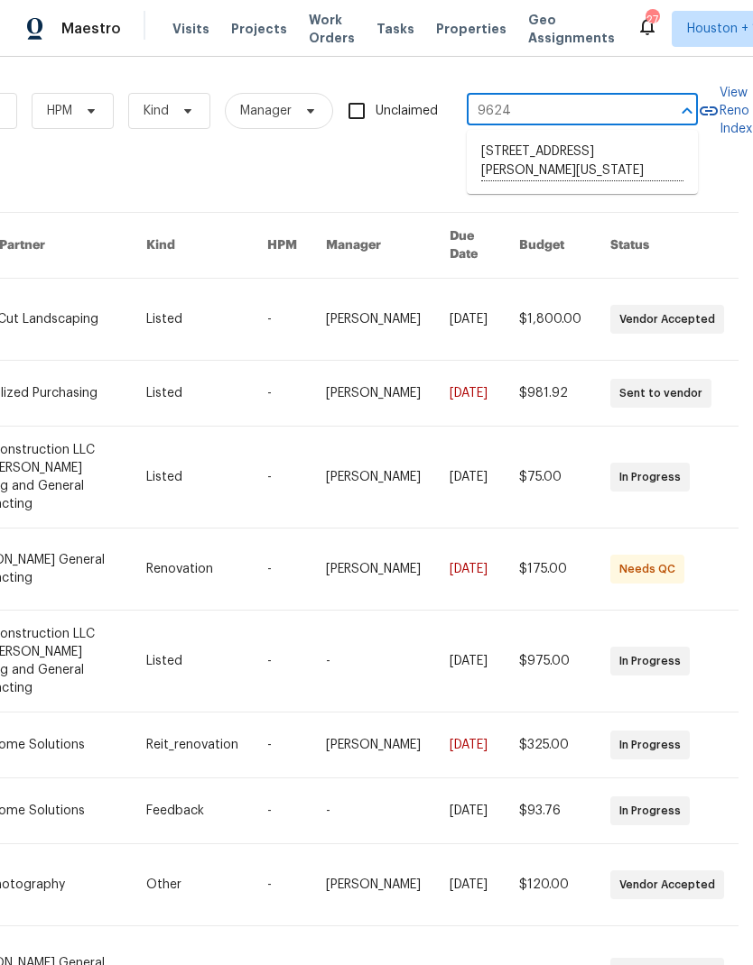
click at [636, 160] on li "9624 Ditman Way, Kansas City, MO 64134" at bounding box center [581, 162] width 231 height 50
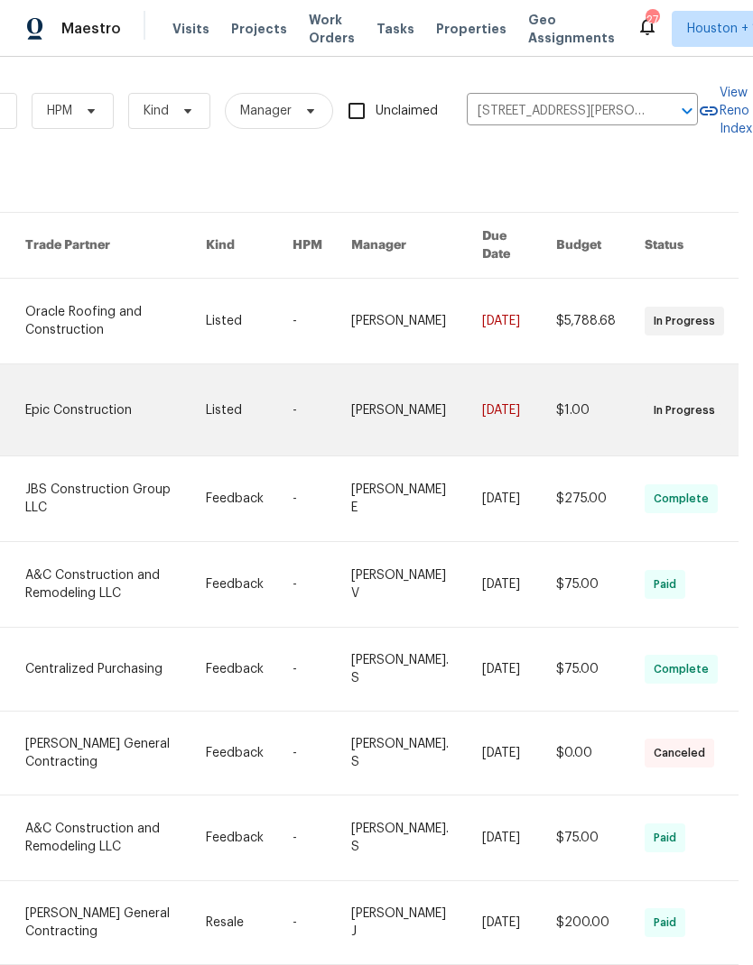
scroll to position [0, 297]
click at [51, 393] on link at bounding box center [115, 410] width 180 height 91
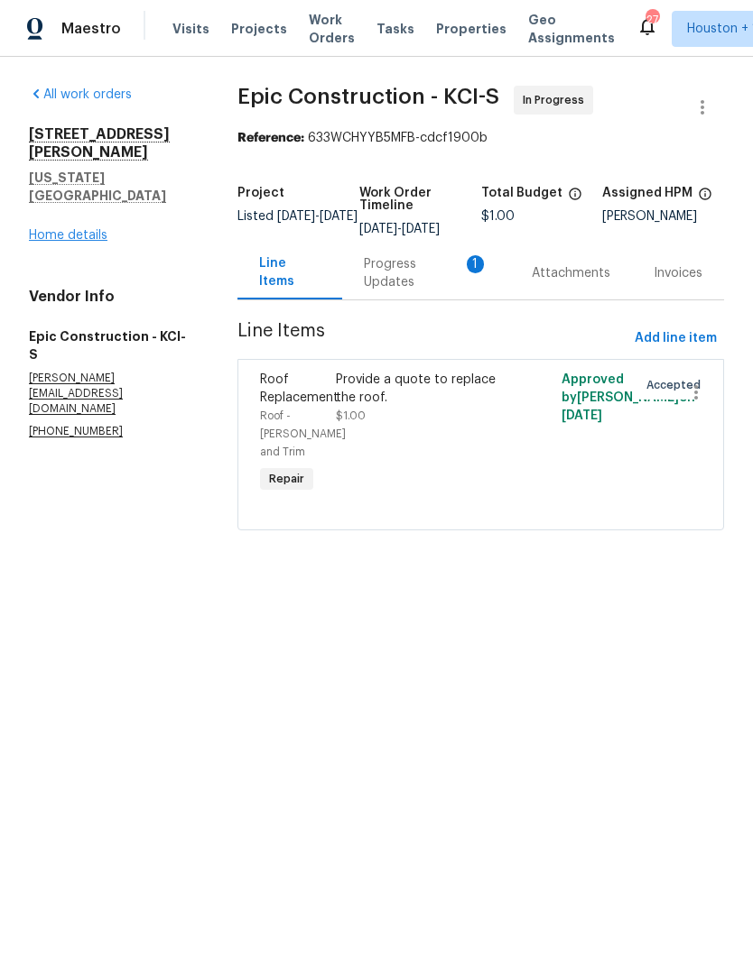
click at [42, 229] on link "Home details" at bounding box center [68, 235] width 78 height 13
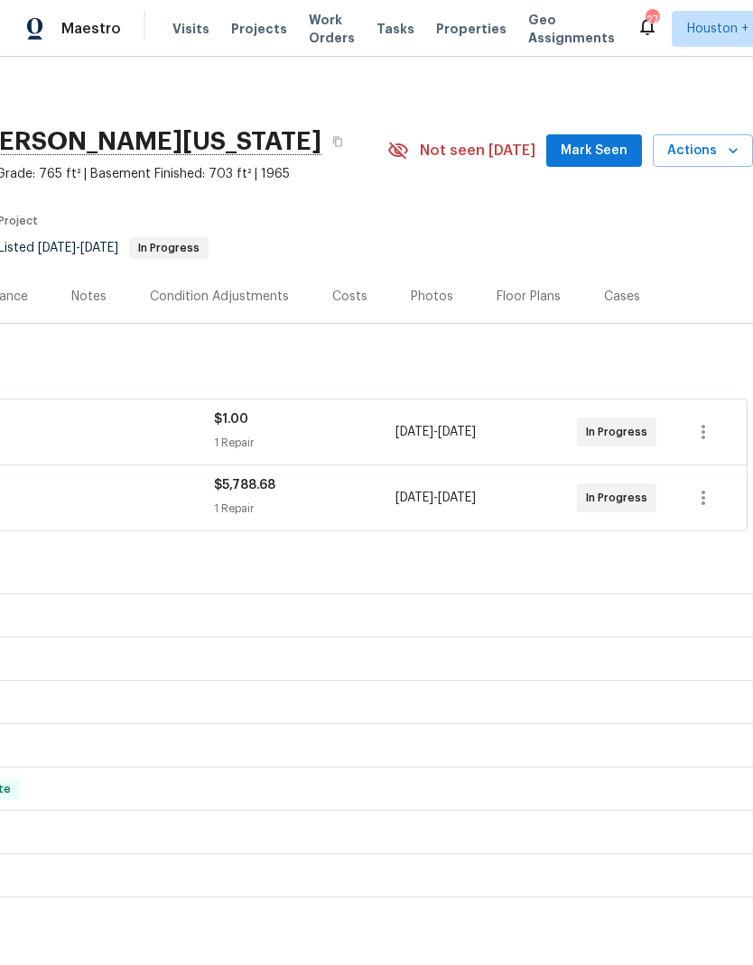
scroll to position [4, 267]
click at [705, 434] on icon "button" at bounding box center [703, 432] width 22 height 22
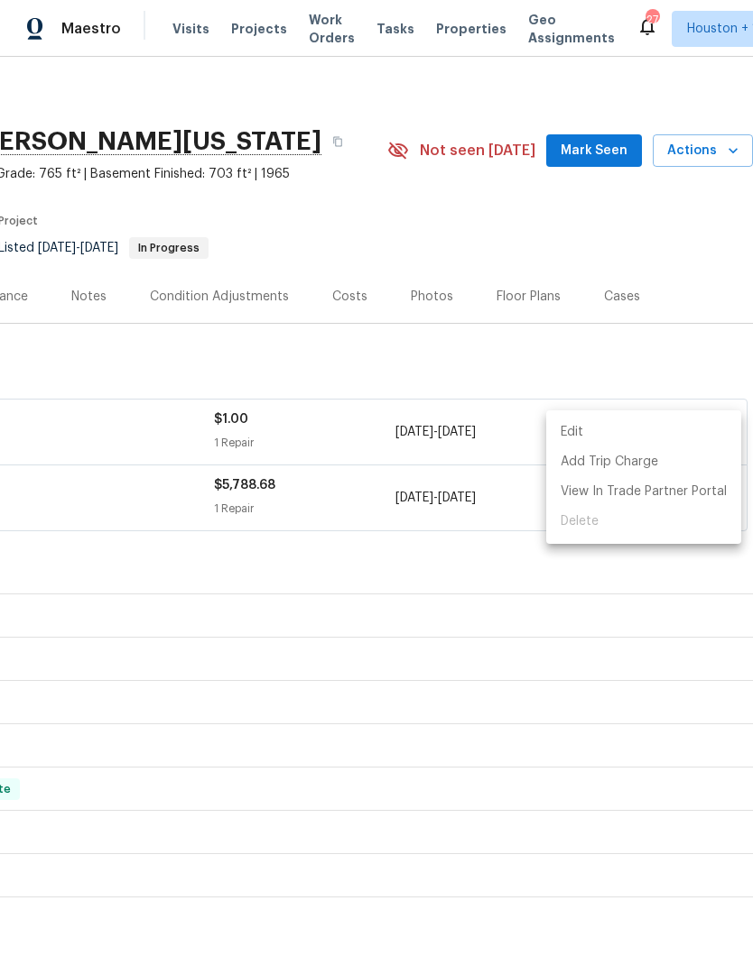
click at [638, 642] on div at bounding box center [376, 482] width 753 height 965
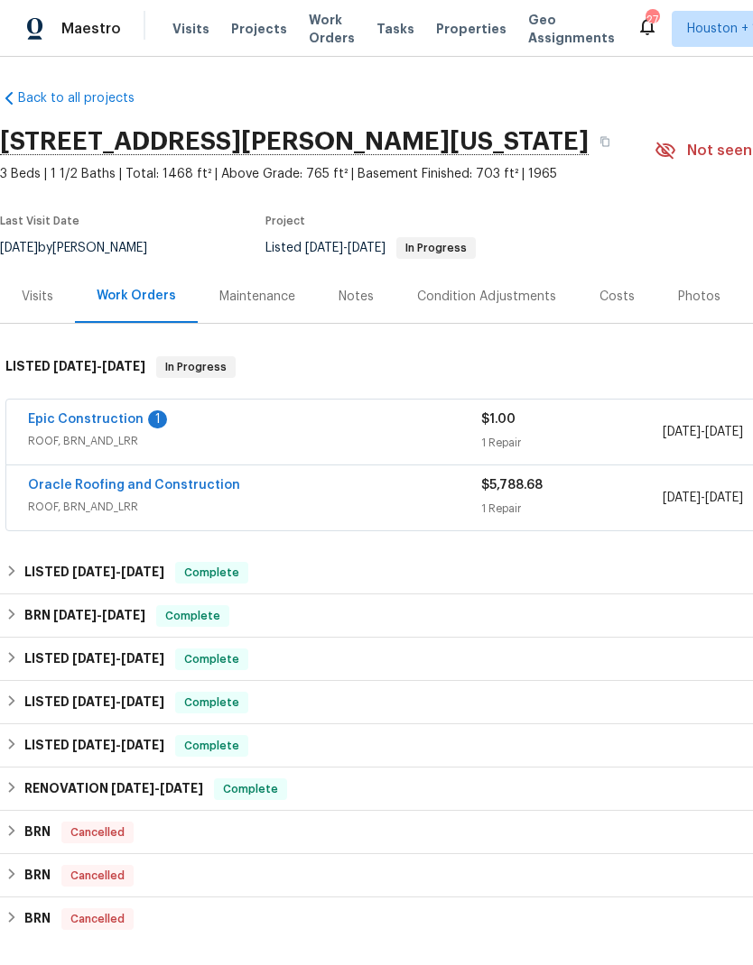
scroll to position [4, 0]
click at [56, 420] on link "Epic Construction" at bounding box center [85, 419] width 115 height 13
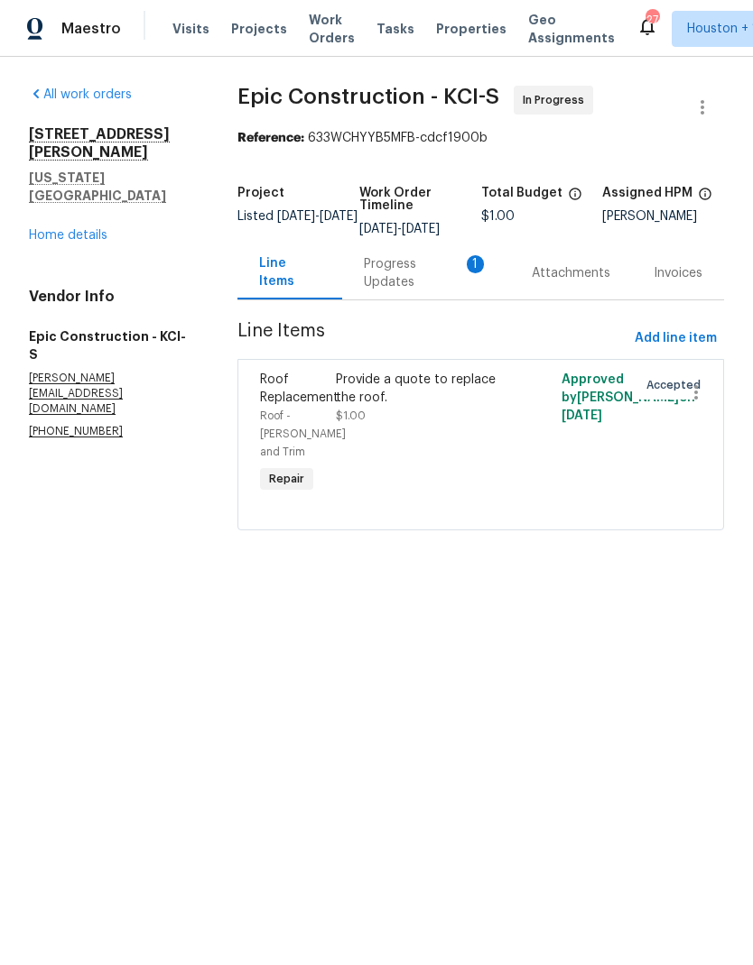
click at [473, 425] on div "Provide a quote to replace the roof. $1.00" at bounding box center [425, 398] width 178 height 54
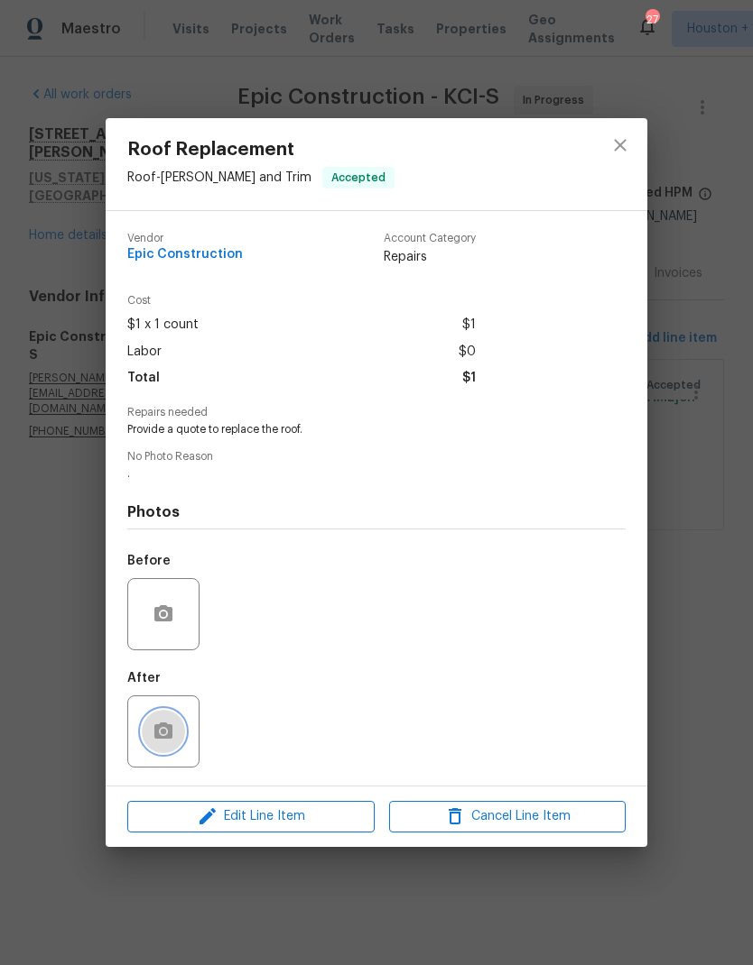
click at [152, 737] on icon "button" at bounding box center [163, 732] width 22 height 22
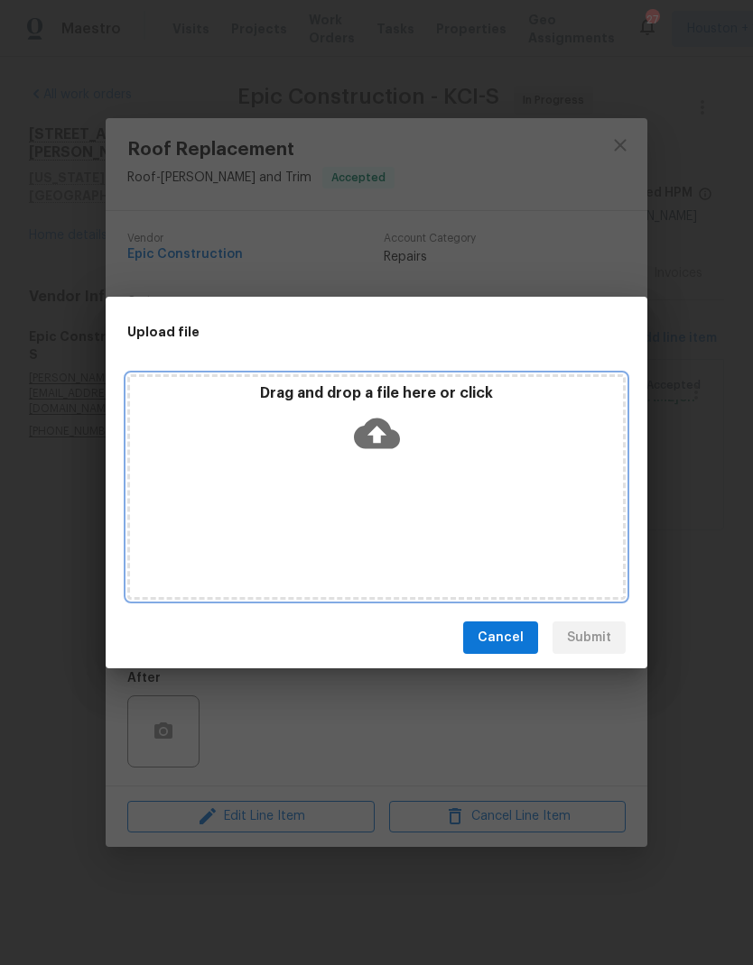
click at [405, 417] on div "Drag and drop a file here or click" at bounding box center [376, 423] width 493 height 78
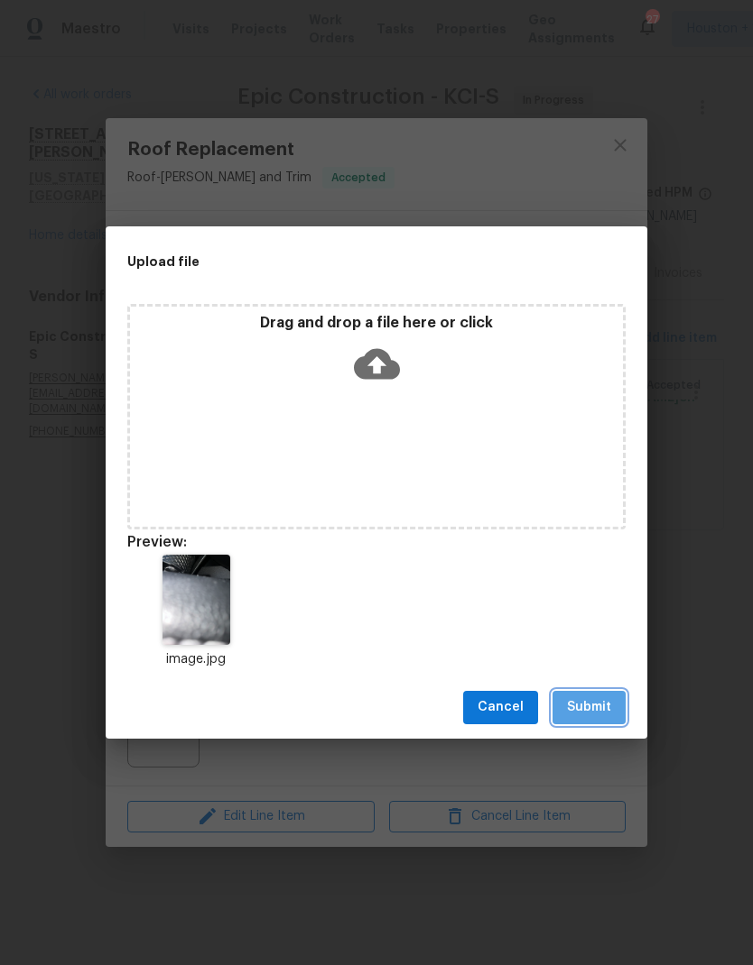
click at [603, 716] on span "Submit" at bounding box center [589, 708] width 44 height 23
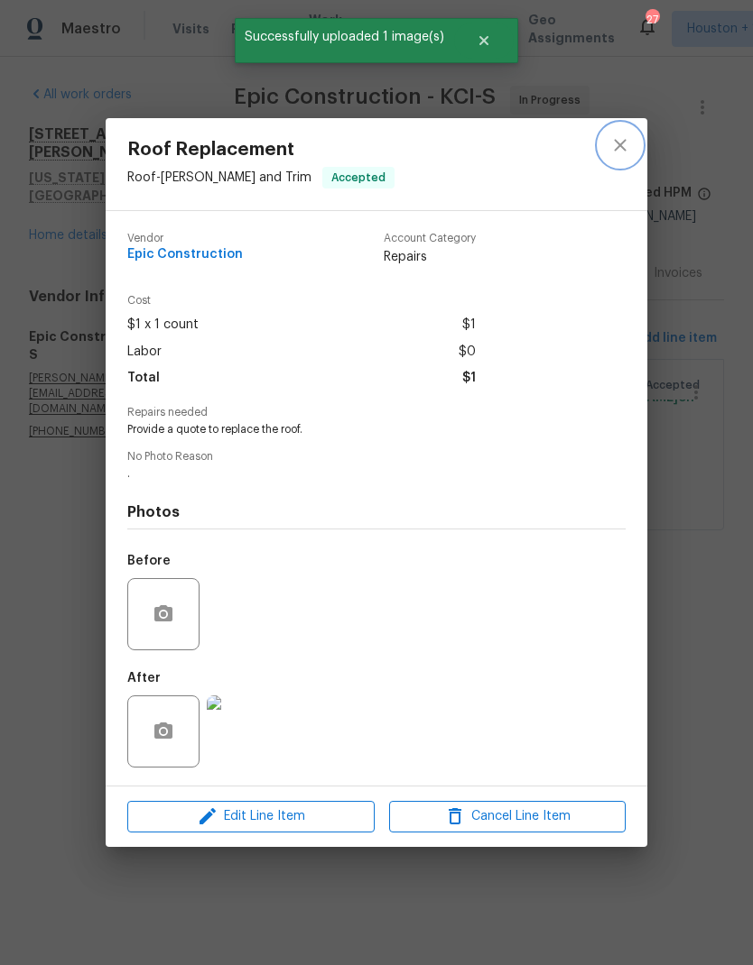
click at [614, 136] on icon "close" at bounding box center [620, 145] width 22 height 22
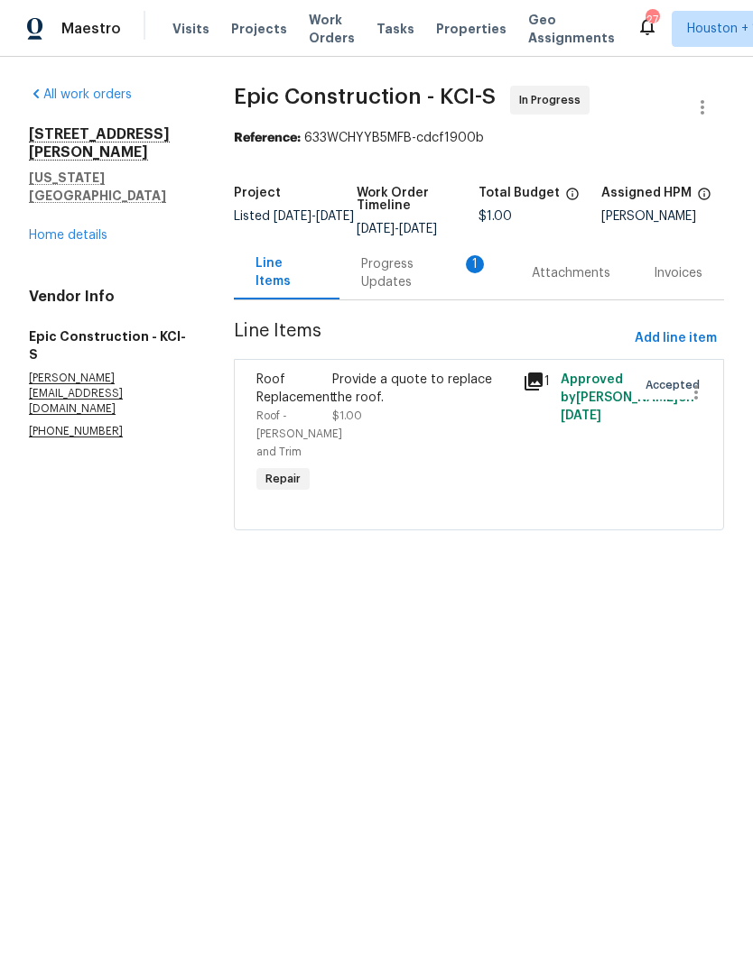
click at [601, 422] on span "9/4/2025" at bounding box center [580, 416] width 41 height 13
click at [469, 448] on div "Provide a quote to replace the roof. $1.00" at bounding box center [421, 433] width 189 height 137
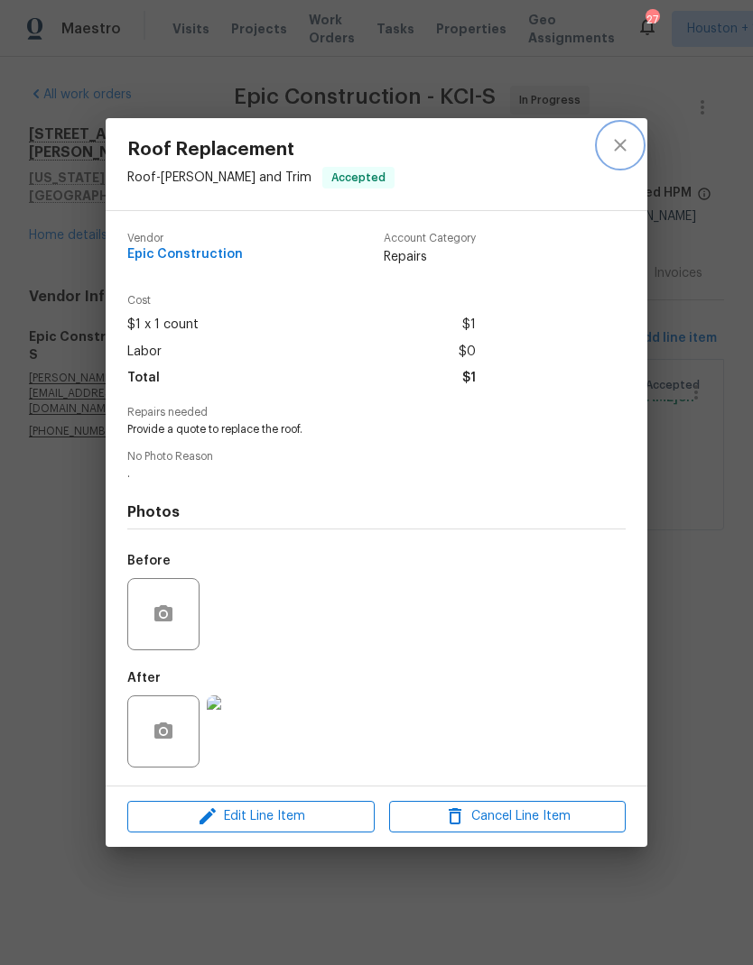
click at [622, 144] on icon "close" at bounding box center [620, 146] width 12 height 12
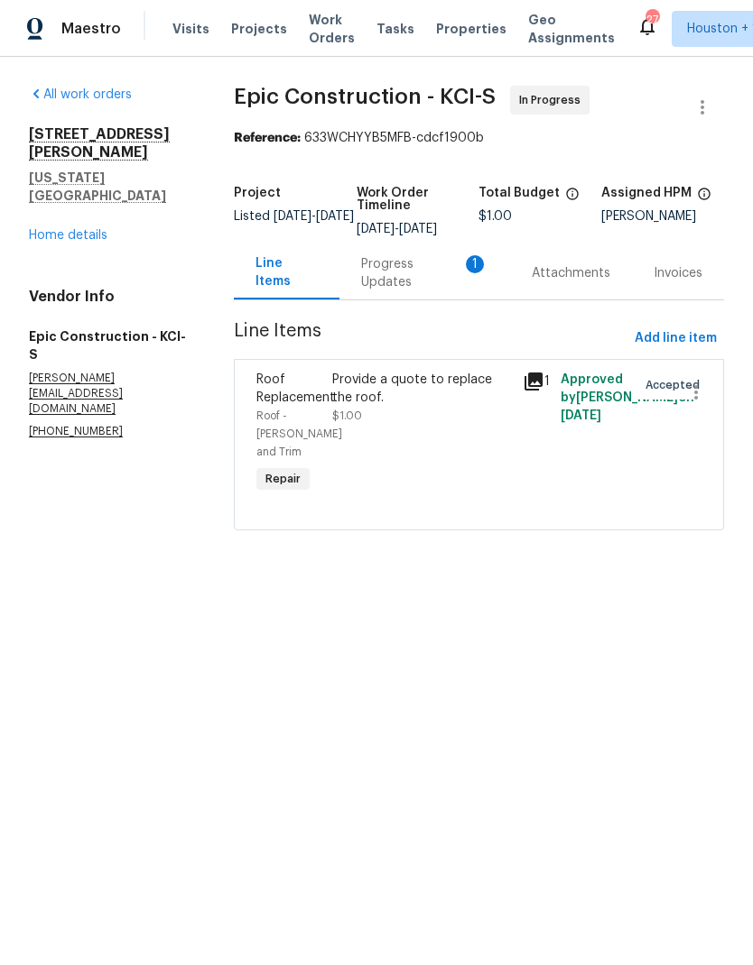
click at [411, 291] on div "Progress Updates 1" at bounding box center [424, 273] width 127 height 36
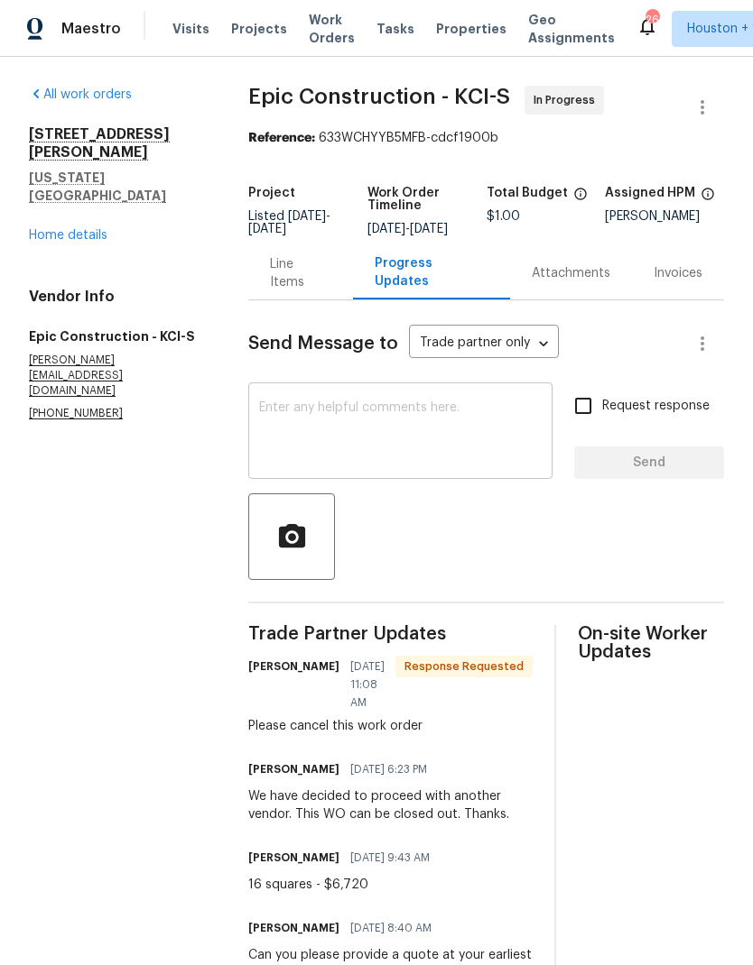
click at [485, 454] on textarea at bounding box center [400, 433] width 282 height 63
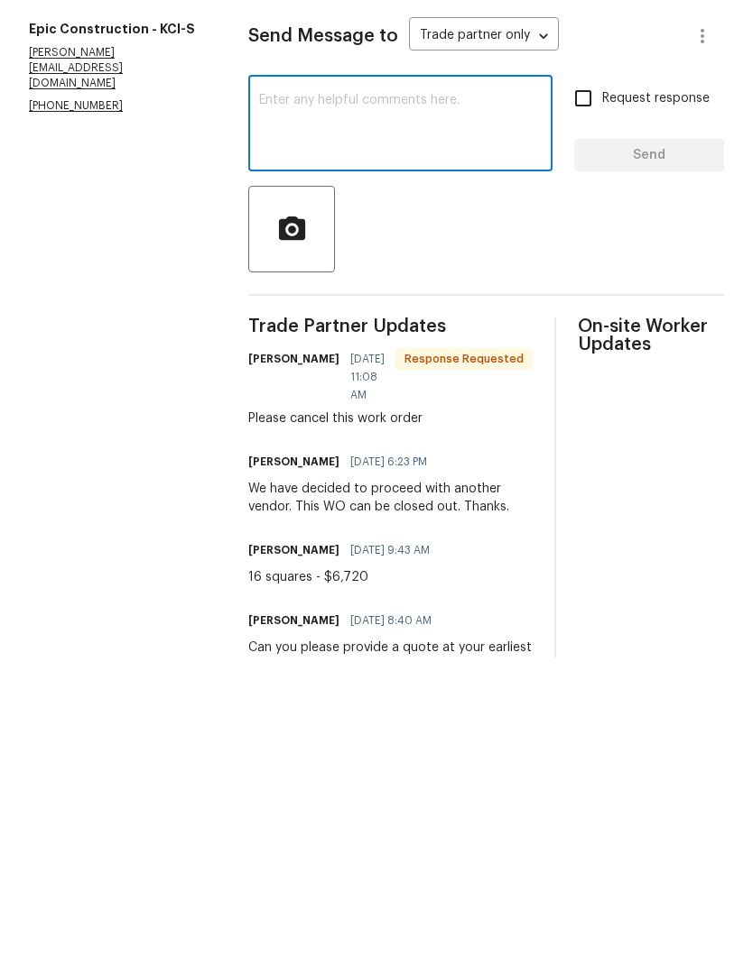
scroll to position [67, 0]
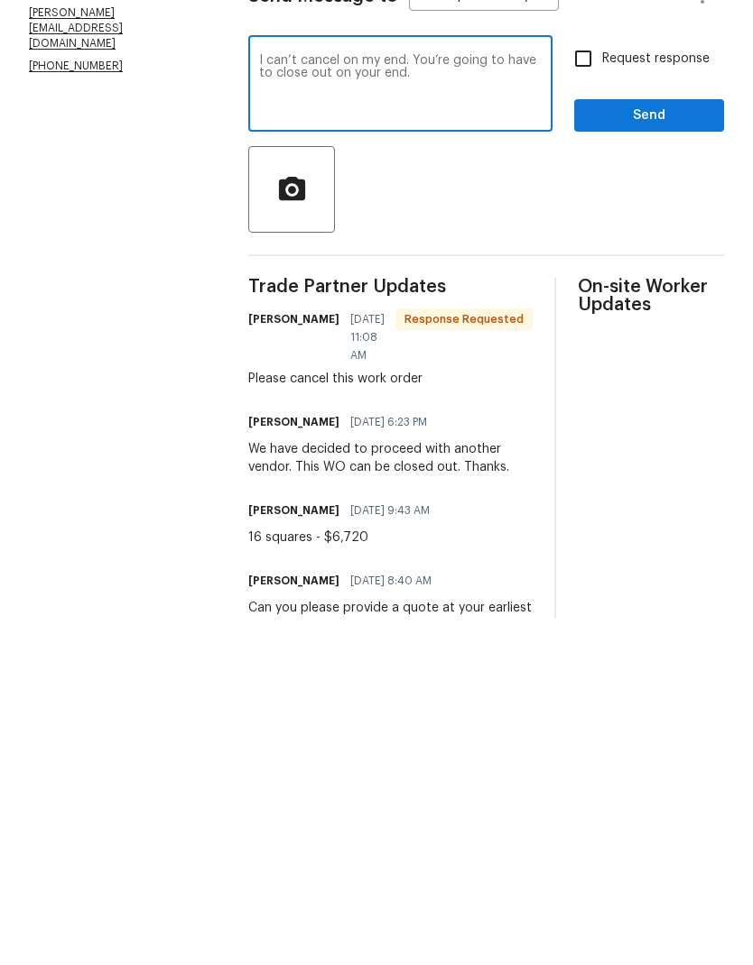
type textarea "I can’t cancel on my end. You’re going to have to close out on your end."
click at [634, 452] on span "Send" at bounding box center [648, 463] width 121 height 23
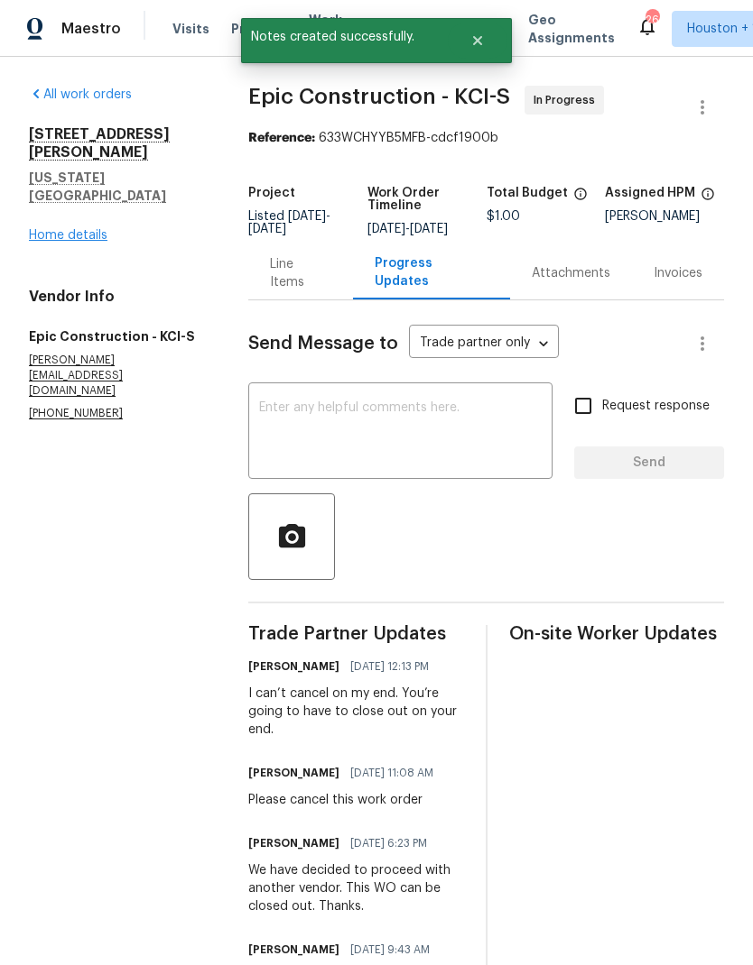
click at [40, 229] on link "Home details" at bounding box center [68, 235] width 78 height 13
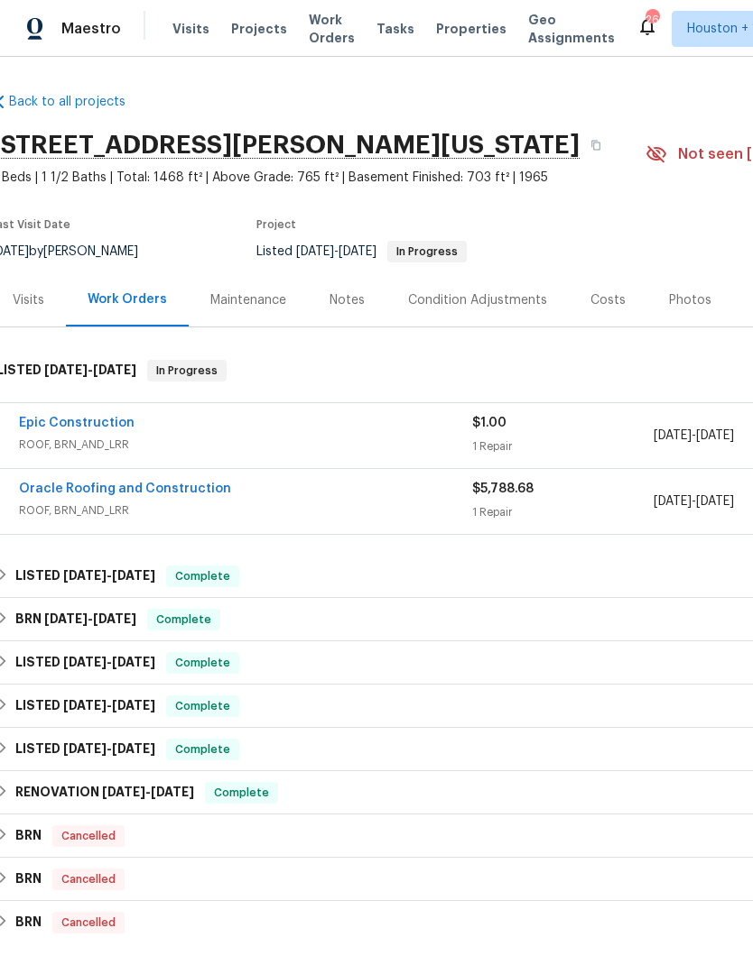
scroll to position [-2, 10]
click at [319, 29] on span "Work Orders" at bounding box center [332, 29] width 46 height 36
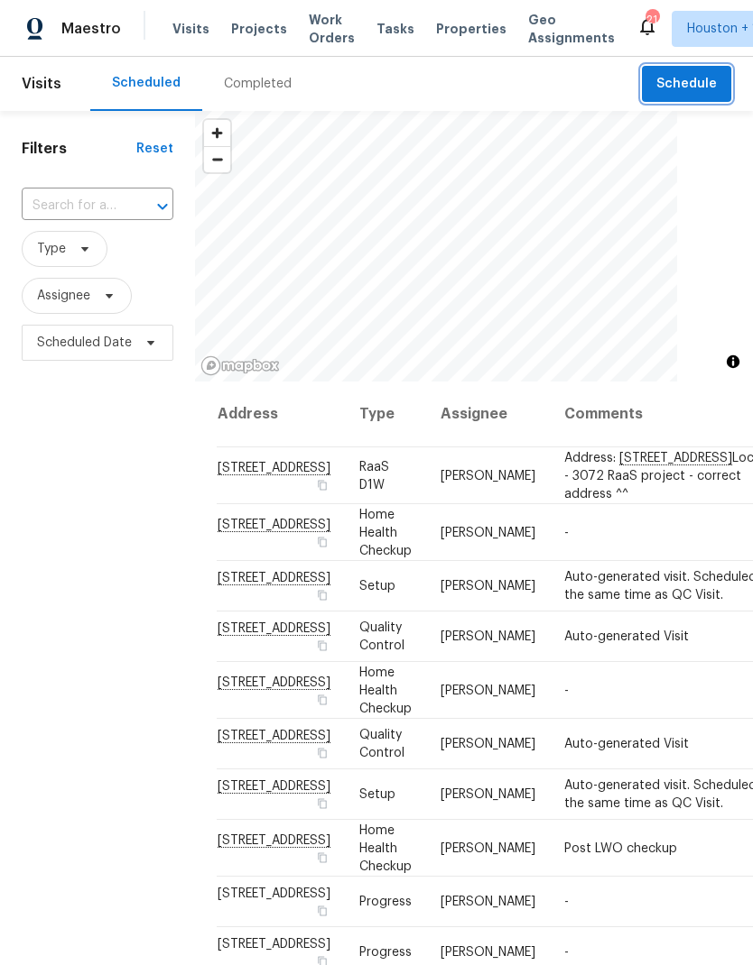
click at [657, 82] on button "Schedule" at bounding box center [686, 84] width 89 height 37
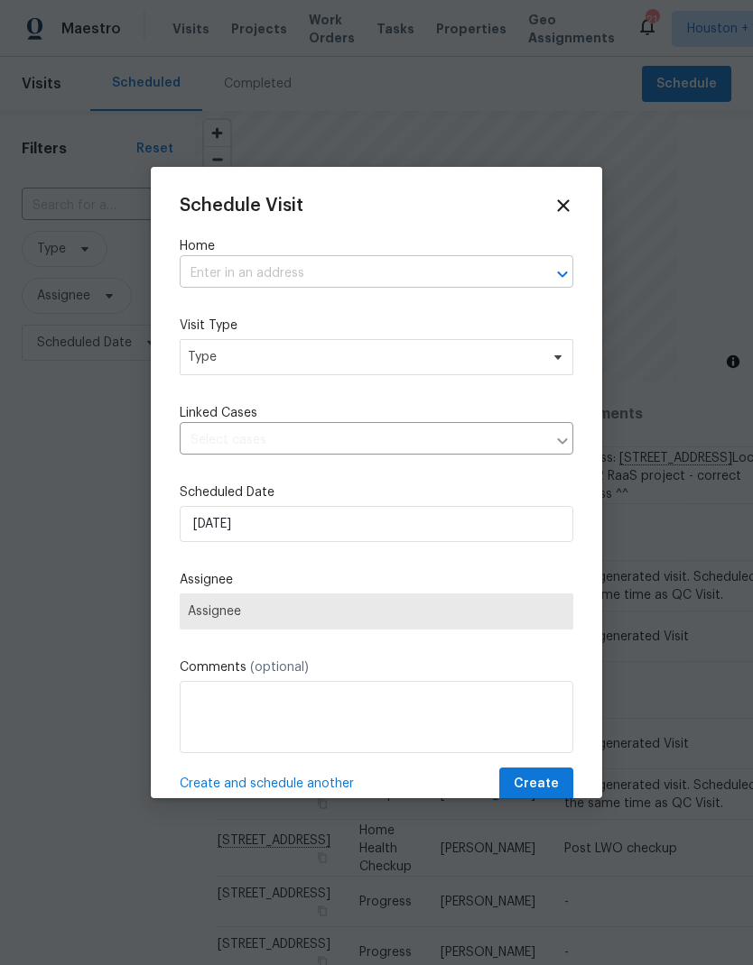
click at [224, 281] on input "text" at bounding box center [351, 274] width 343 height 28
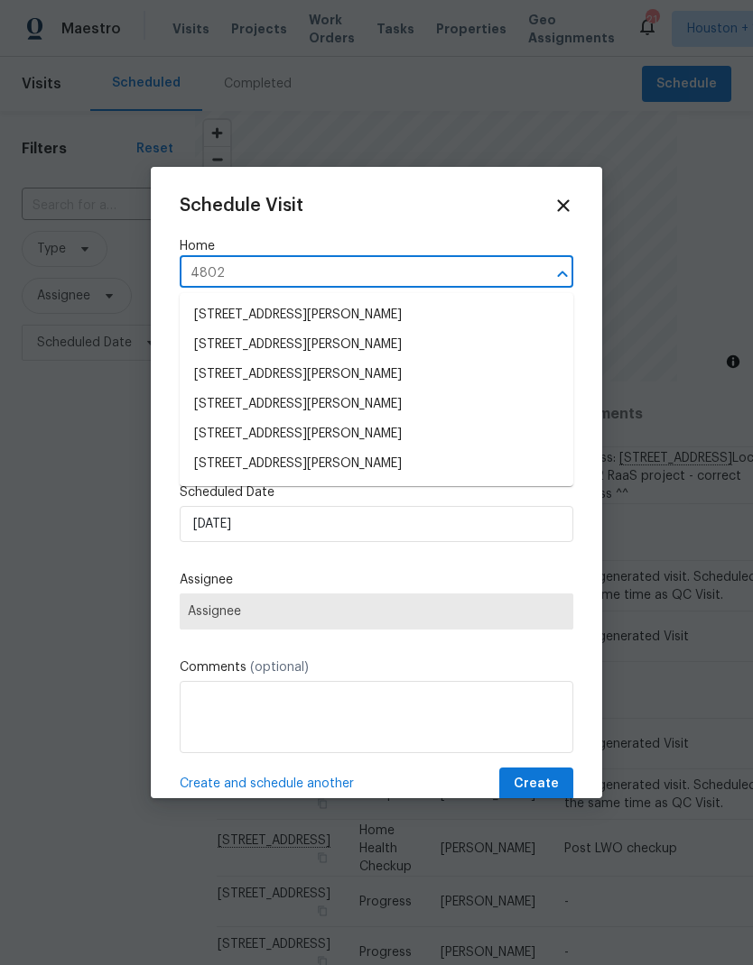
type input "4802 s"
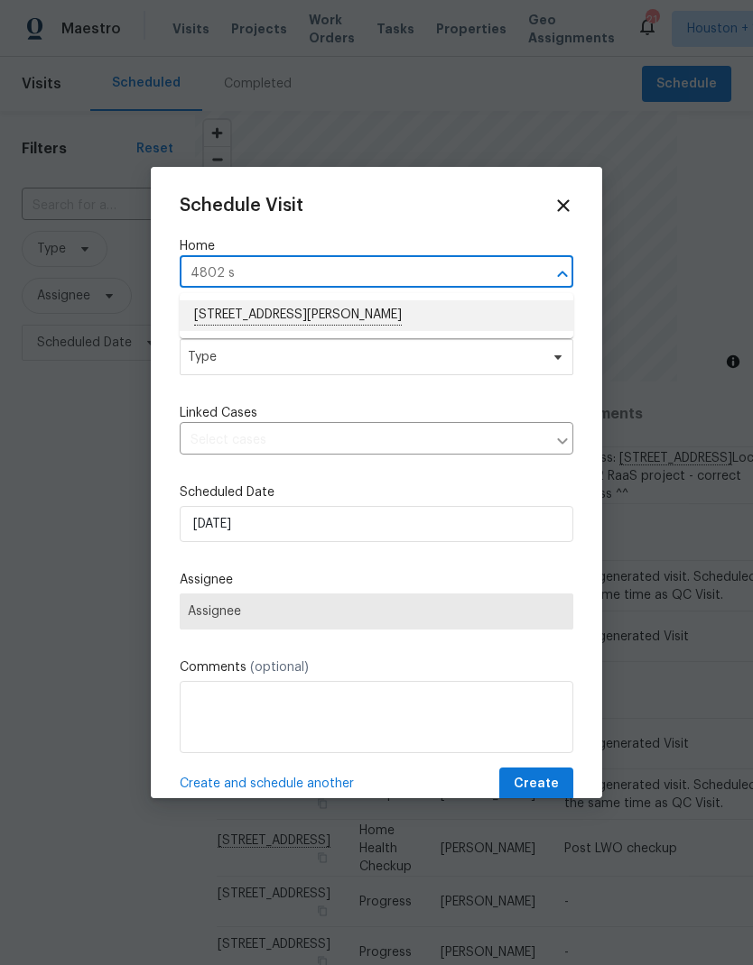
click at [226, 321] on li "[STREET_ADDRESS][PERSON_NAME]" at bounding box center [376, 315] width 393 height 31
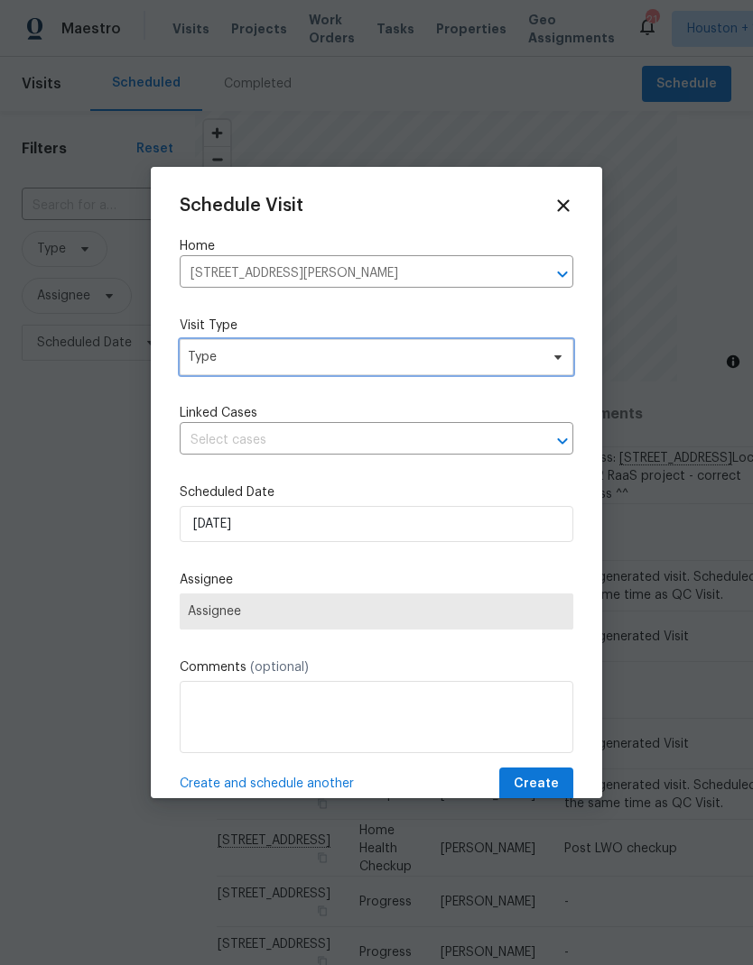
click at [194, 365] on span "Type" at bounding box center [363, 357] width 351 height 18
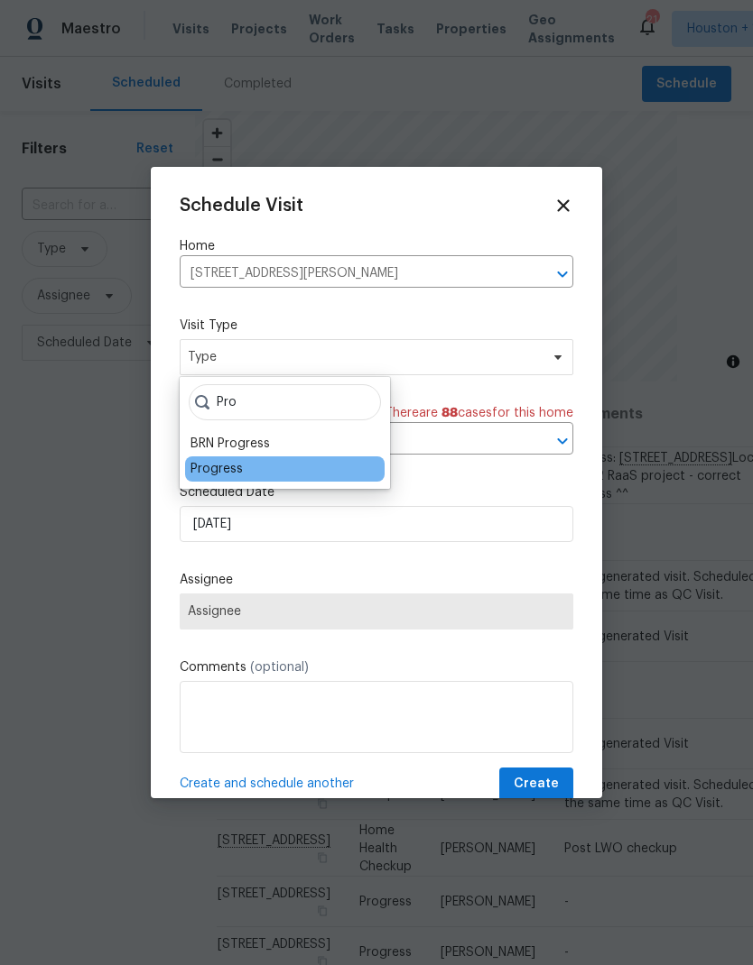
type input "Pro"
click at [199, 477] on div "Progress" at bounding box center [216, 469] width 52 height 18
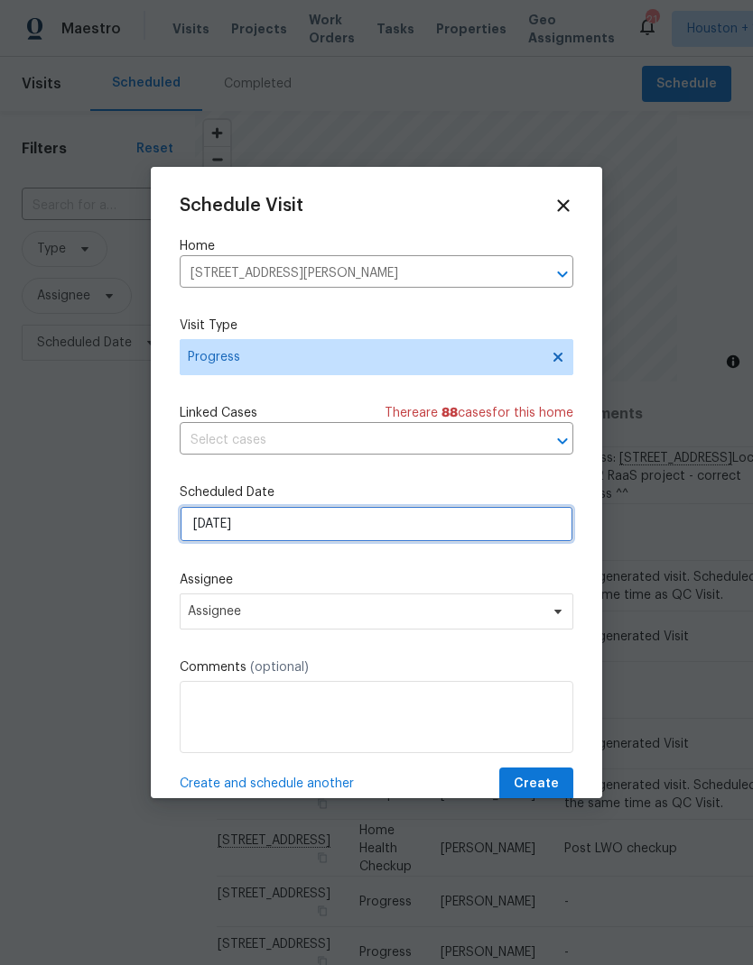
click at [276, 527] on input "[DATE]" at bounding box center [376, 524] width 393 height 36
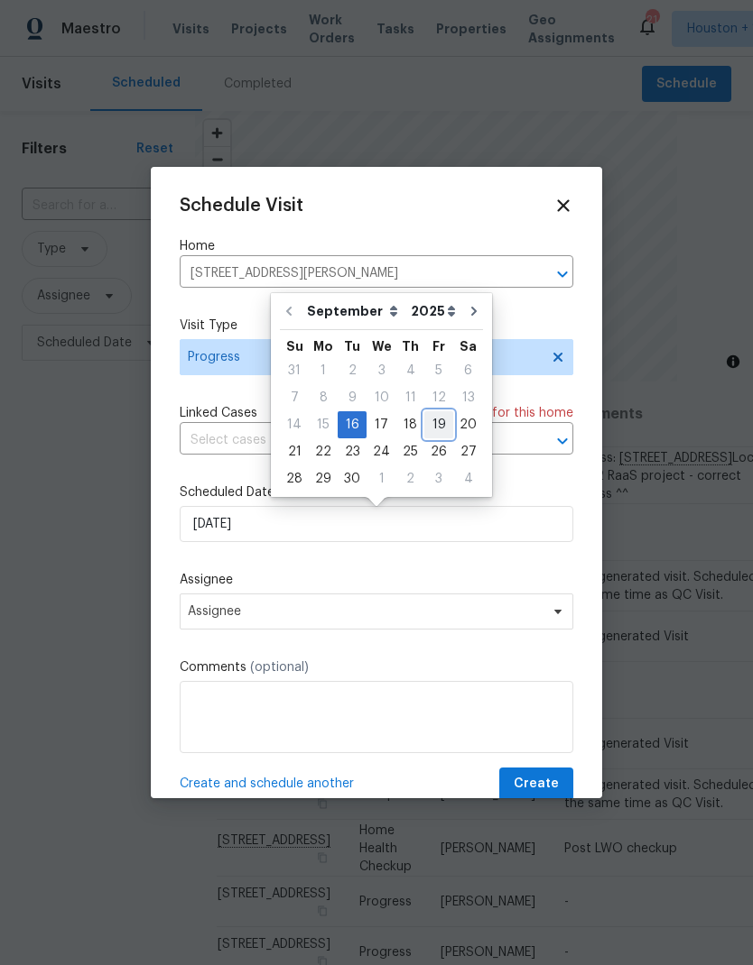
click at [441, 429] on div "19" at bounding box center [438, 424] width 29 height 25
type input "9/19/2025"
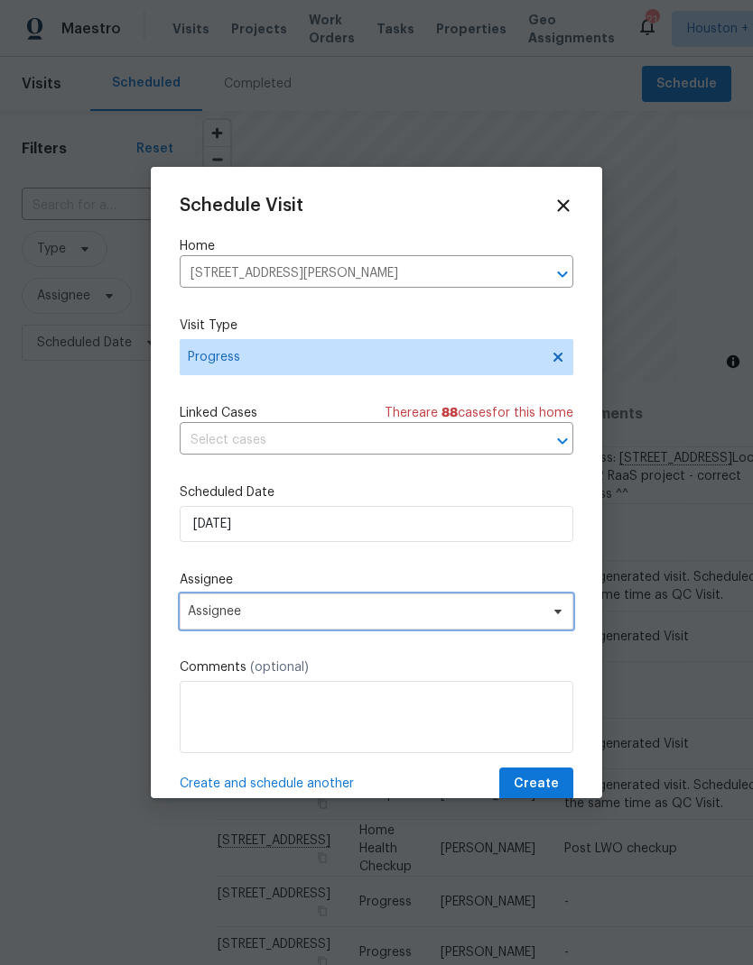
click at [501, 614] on span "Assignee" at bounding box center [365, 612] width 354 height 14
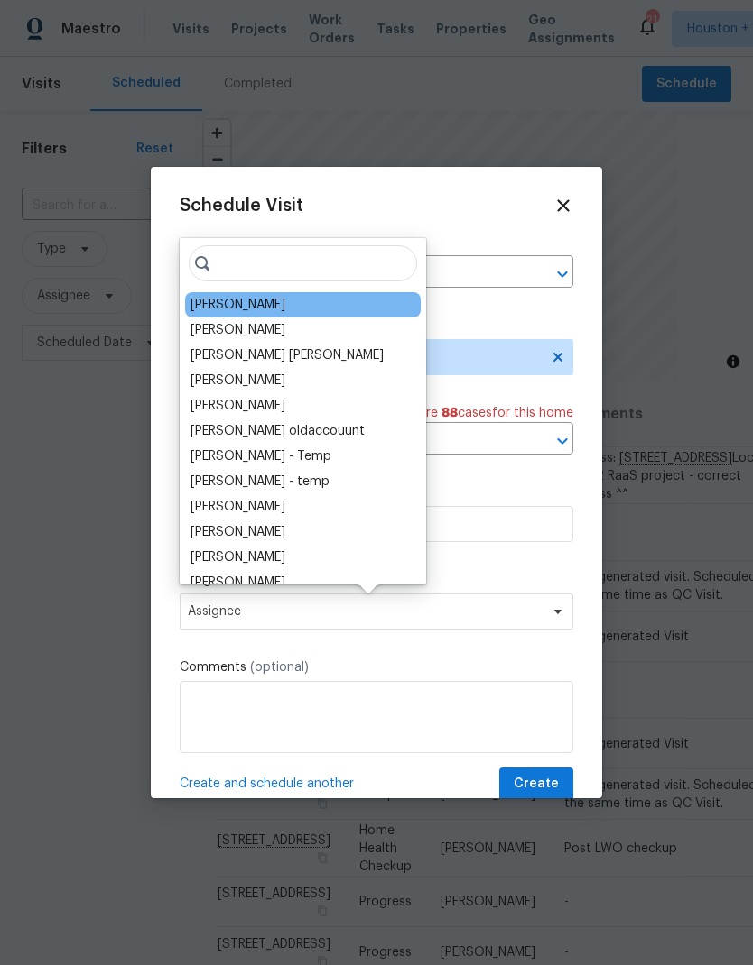
click at [213, 313] on div "[PERSON_NAME]" at bounding box center [237, 305] width 95 height 18
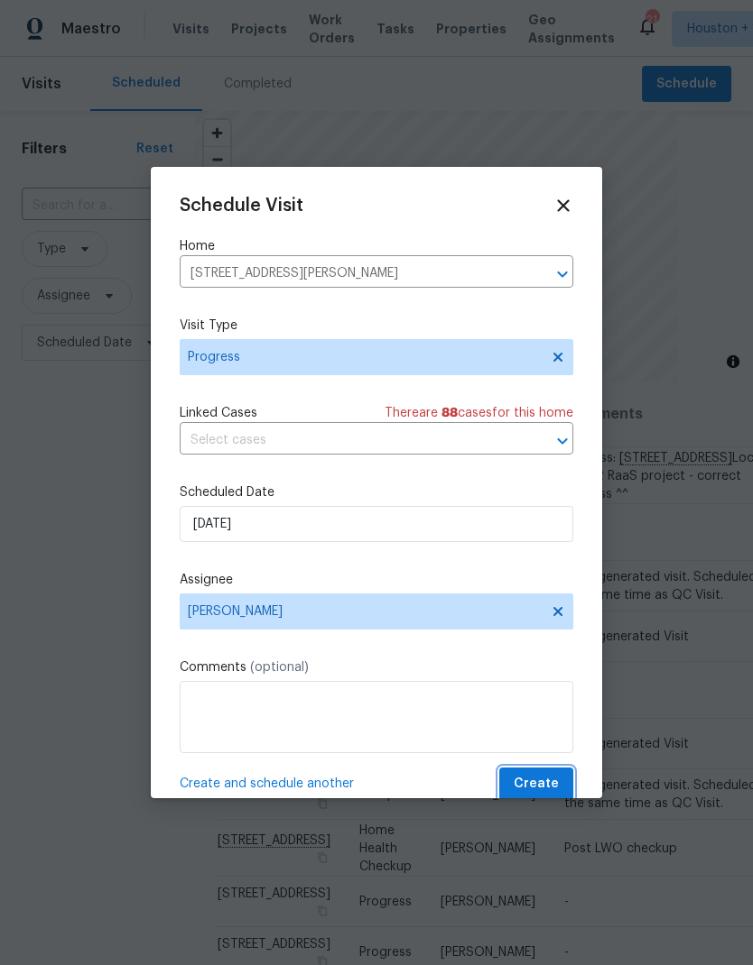
click at [553, 788] on span "Create" at bounding box center [535, 784] width 45 height 23
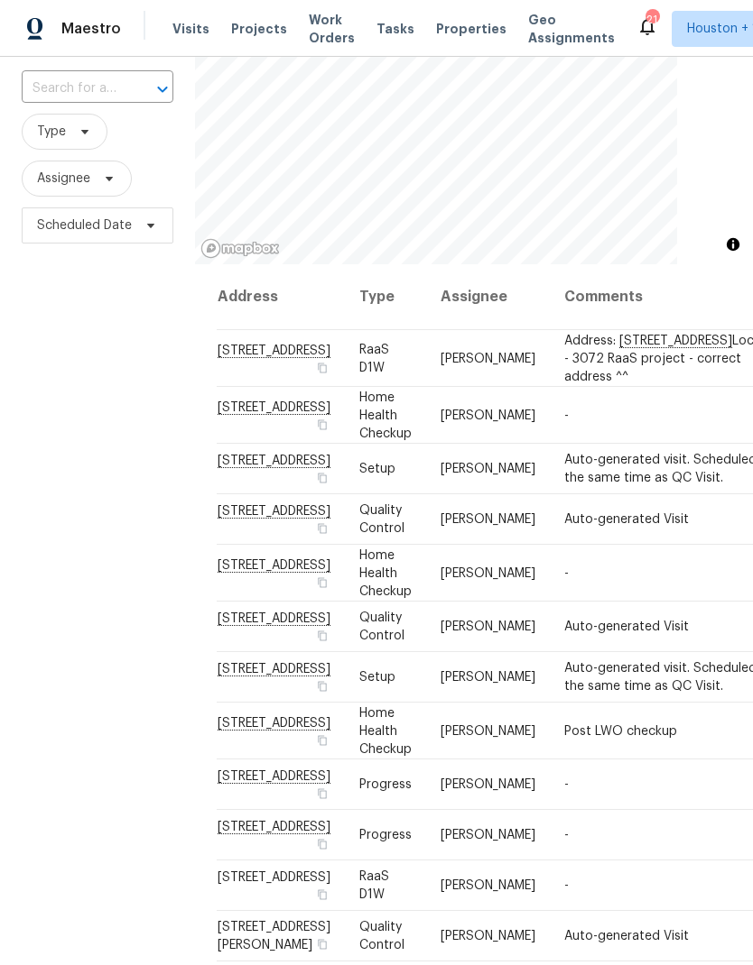
scroll to position [105, 0]
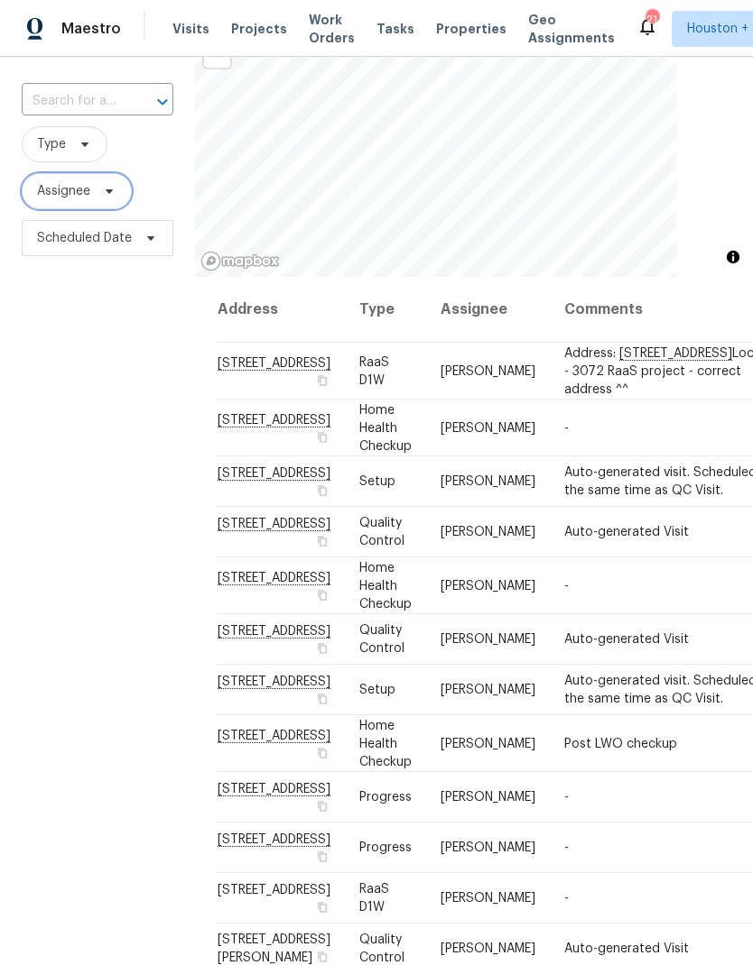
click at [53, 182] on span "Assignee" at bounding box center [63, 191] width 53 height 18
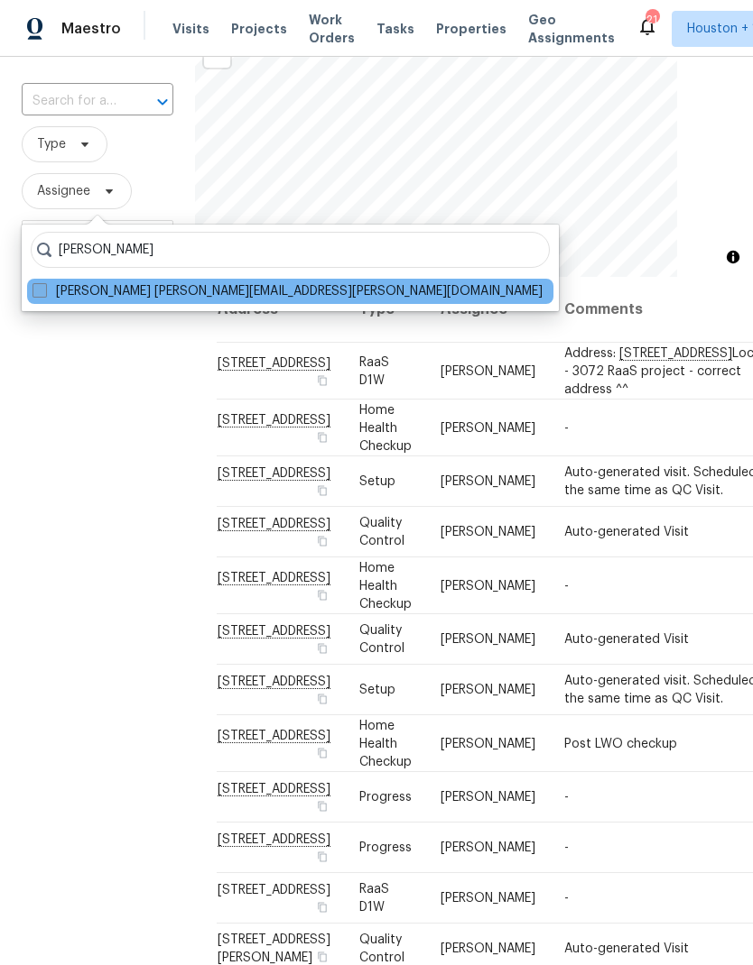
type input "Stephen lacy"
click at [40, 283] on span at bounding box center [39, 290] width 14 height 14
click at [40, 282] on input "Stephen Lacy stephen.lacy@opendoor.com" at bounding box center [38, 288] width 12 height 12
checkbox input "true"
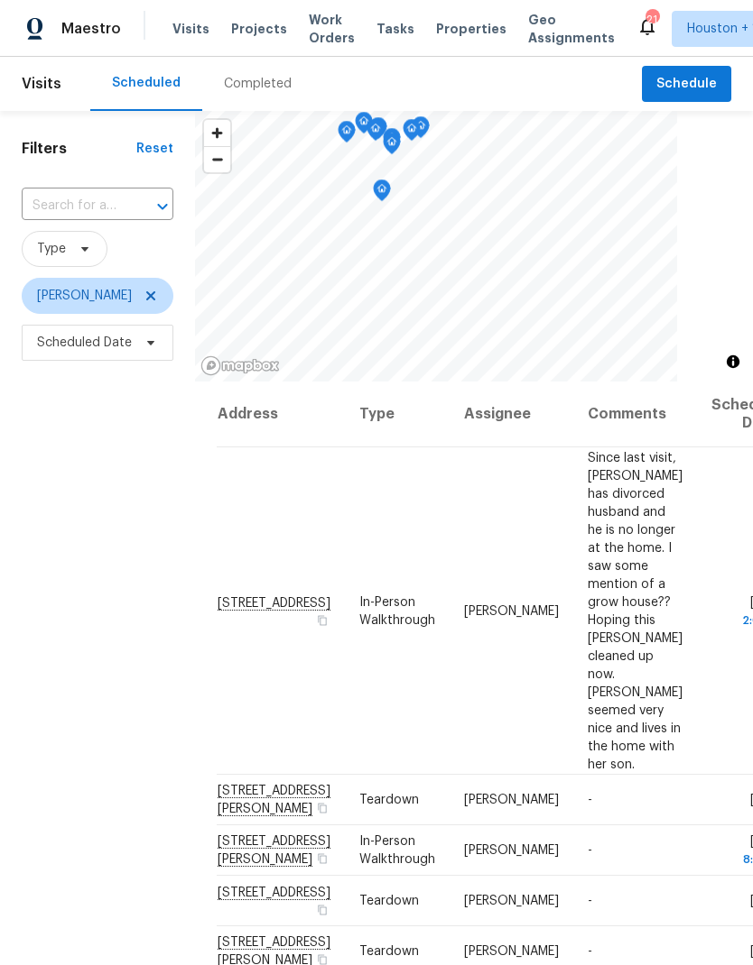
click at [237, 88] on div "Completed" at bounding box center [258, 84] width 68 height 18
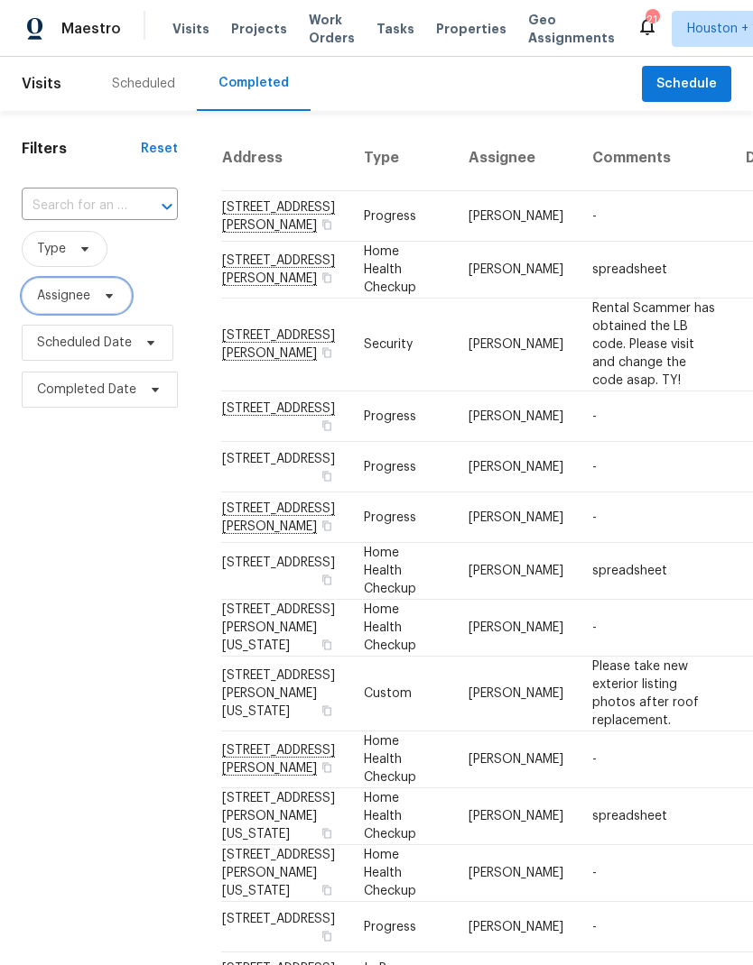
click at [48, 300] on span "Assignee" at bounding box center [63, 296] width 53 height 18
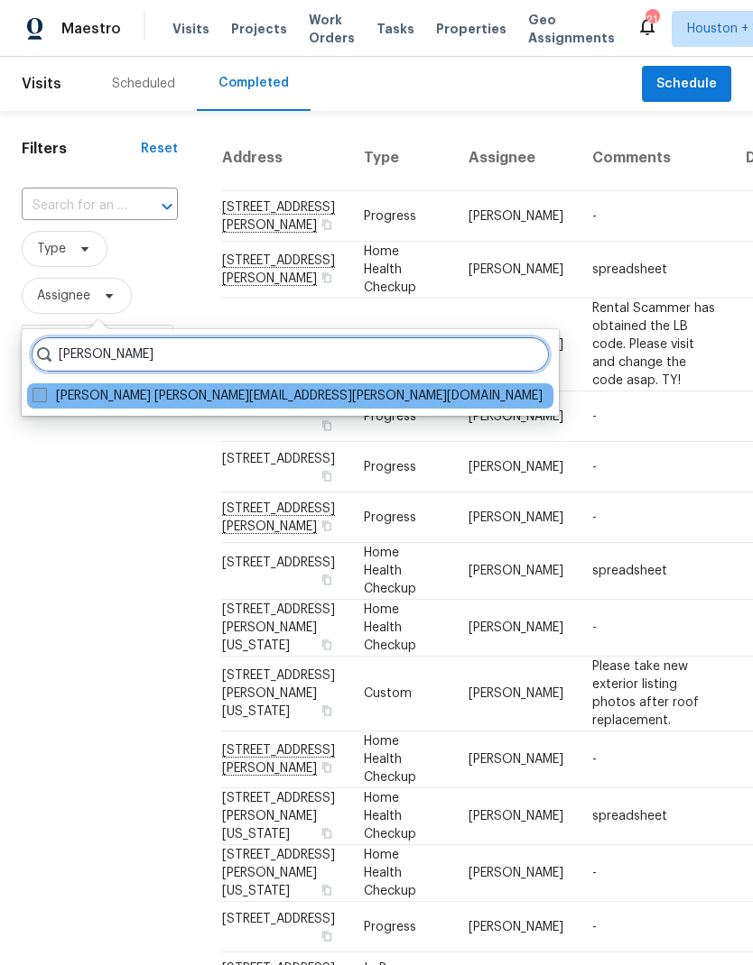
type input "Stephen lacy"
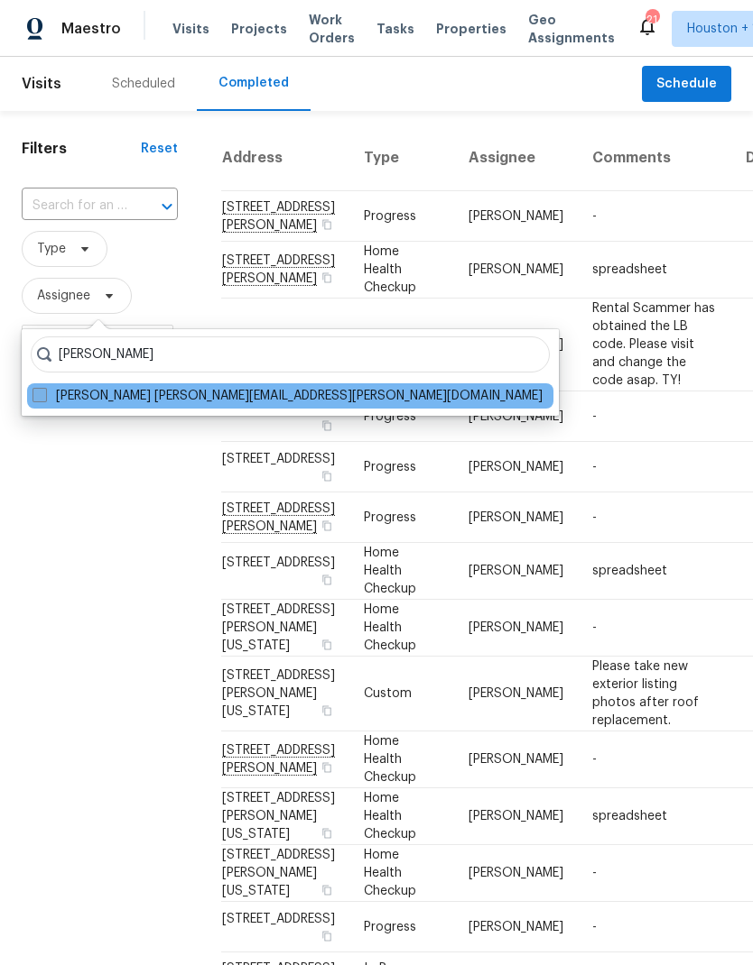
click at [32, 398] on span at bounding box center [39, 395] width 14 height 14
click at [32, 398] on input "Stephen Lacy stephen.lacy@opendoor.com" at bounding box center [38, 393] width 12 height 12
checkbox input "true"
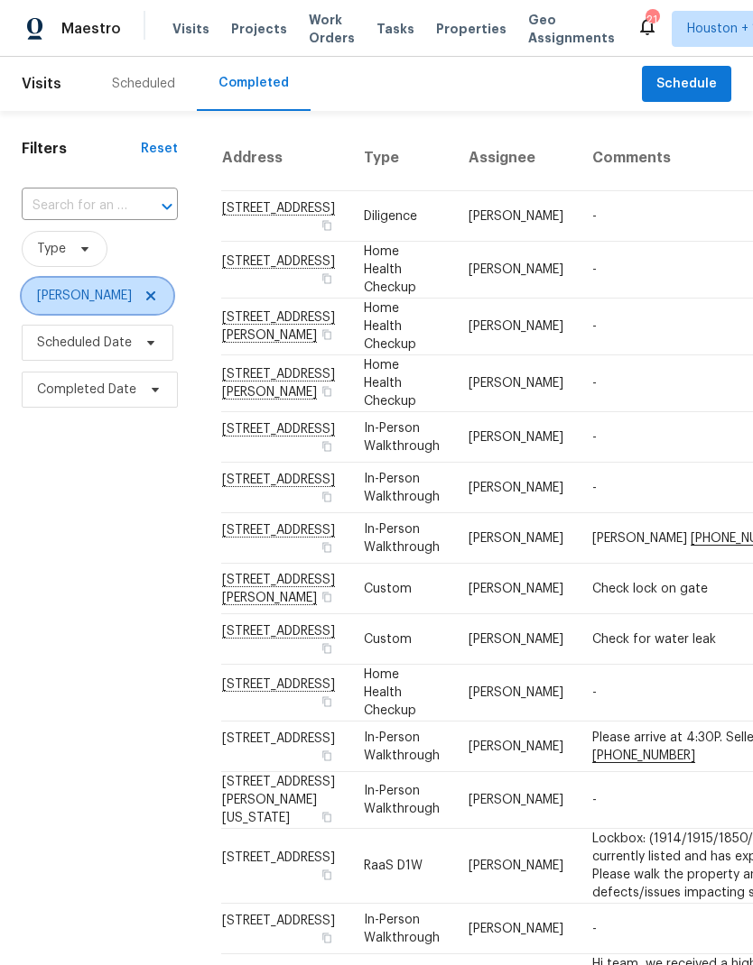
click at [143, 299] on icon at bounding box center [150, 296] width 14 height 14
